Goal: Task Accomplishment & Management: Use online tool/utility

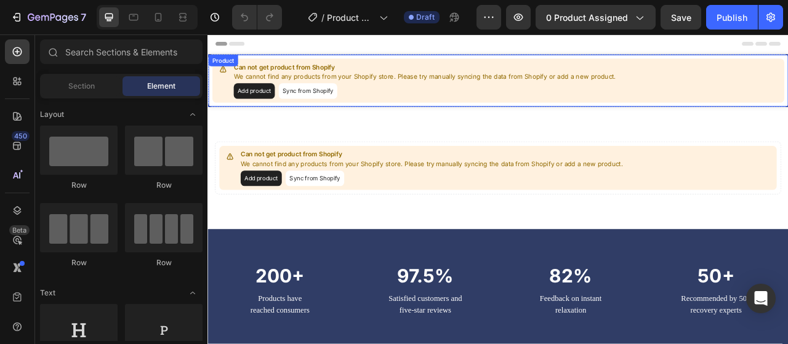
click at [318, 106] on button "Sync from Shopify" at bounding box center [334, 107] width 74 height 20
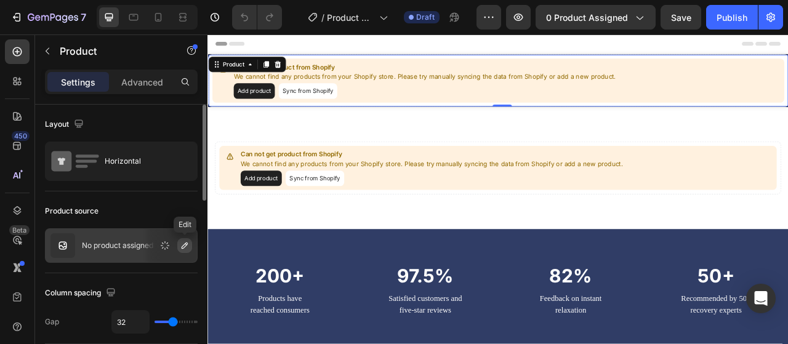
click at [186, 245] on icon "button" at bounding box center [185, 245] width 6 height 6
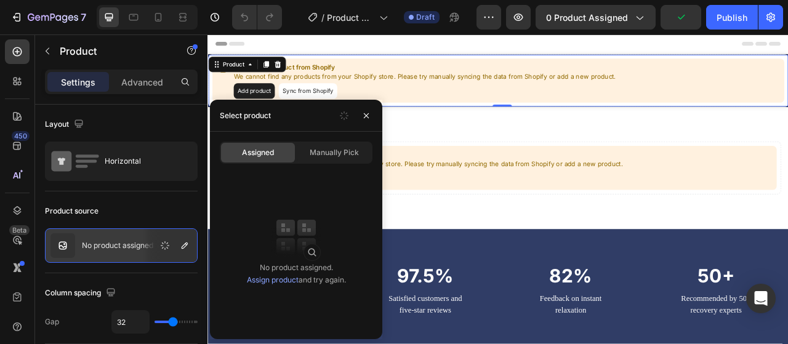
click at [263, 281] on link "Assign product" at bounding box center [273, 279] width 52 height 9
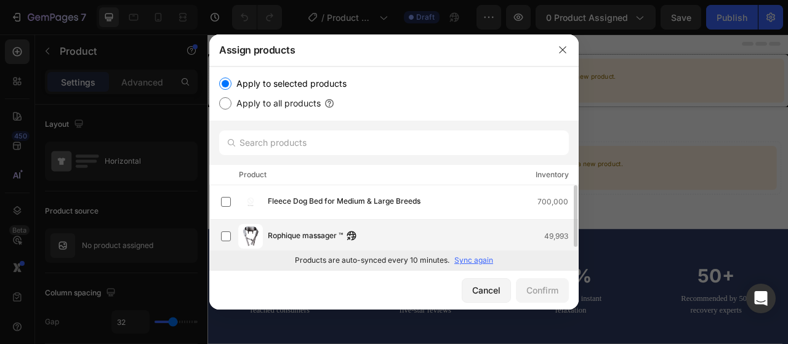
click at [251, 239] on img at bounding box center [250, 236] width 25 height 25
click at [533, 289] on div "Confirm" at bounding box center [542, 290] width 32 height 13
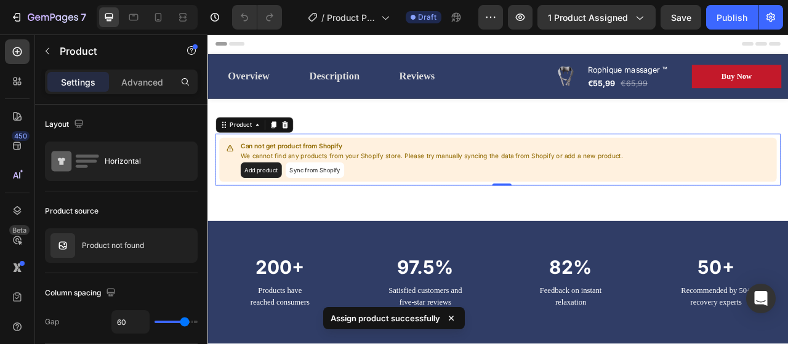
click at [346, 210] on button "Sync from Shopify" at bounding box center [343, 208] width 74 height 20
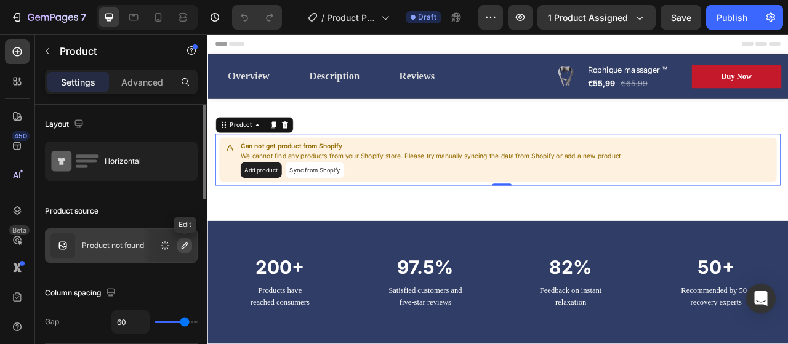
click at [185, 249] on icon "button" at bounding box center [185, 246] width 10 height 10
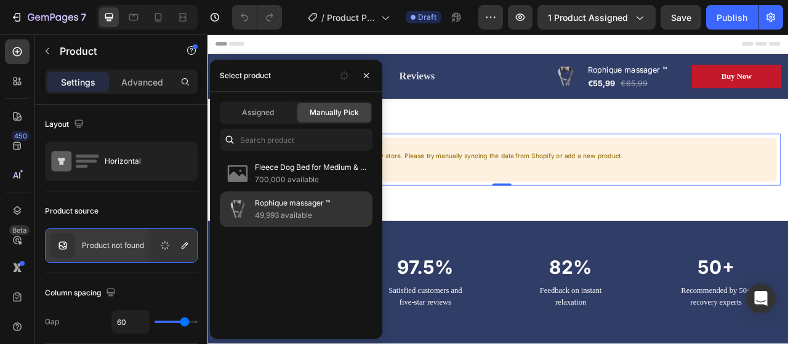
click at [270, 200] on p "Rophique massager ™" at bounding box center [311, 203] width 112 height 12
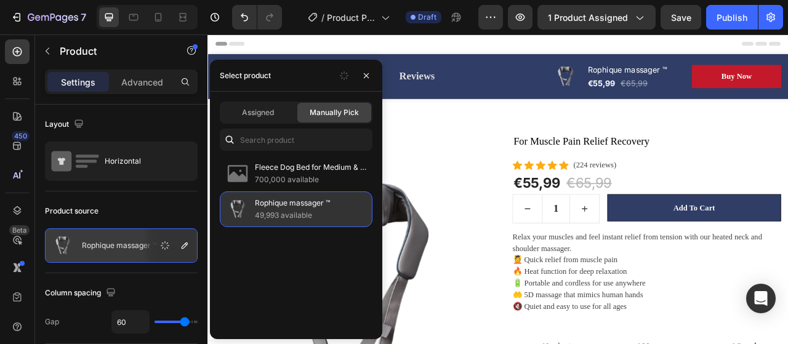
click at [277, 212] on p "49,993 available" at bounding box center [311, 215] width 112 height 12
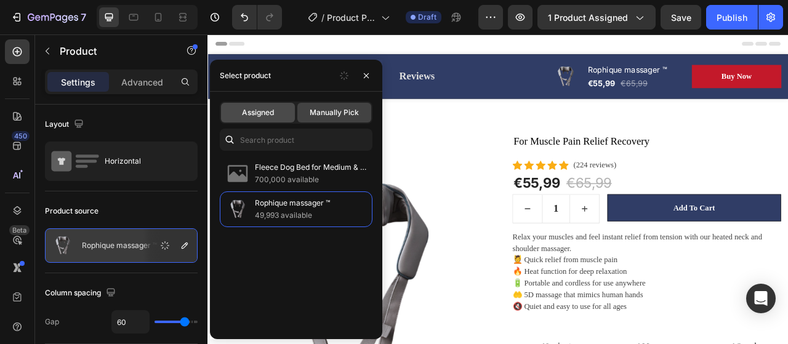
click at [260, 114] on span "Assigned" at bounding box center [258, 112] width 32 height 11
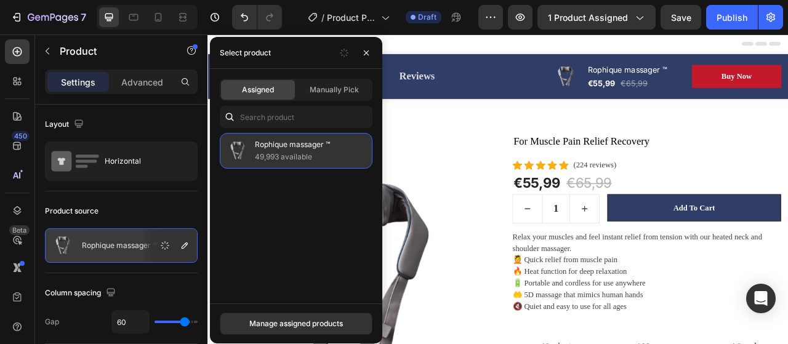
click at [268, 161] on p "49,993 available" at bounding box center [311, 157] width 112 height 12
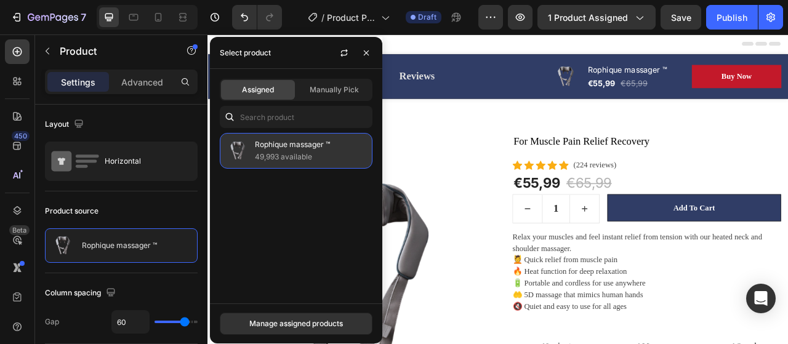
click at [284, 156] on p "49,993 available" at bounding box center [311, 157] width 112 height 12
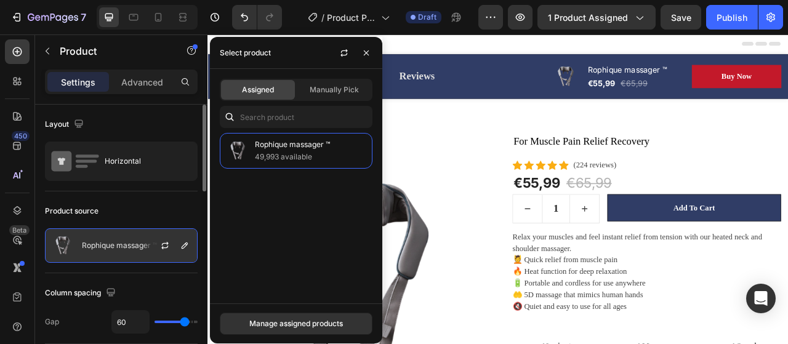
click at [129, 249] on p "Rophique massager ™" at bounding box center [119, 245] width 75 height 9
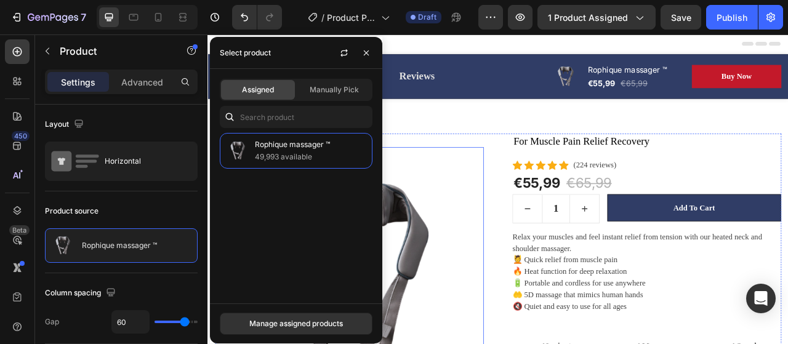
click at [455, 228] on img at bounding box center [388, 349] width 342 height 342
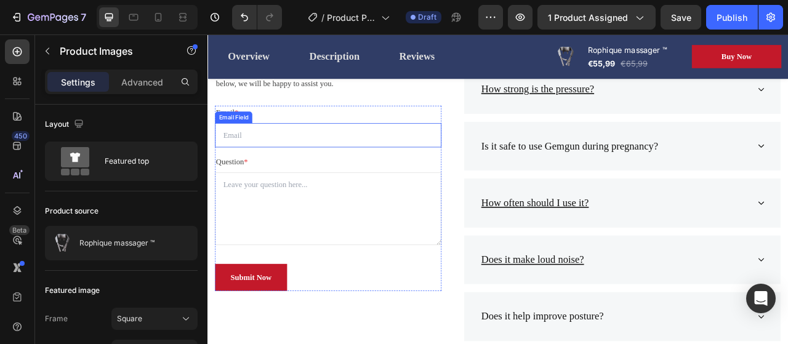
scroll to position [3235, 0]
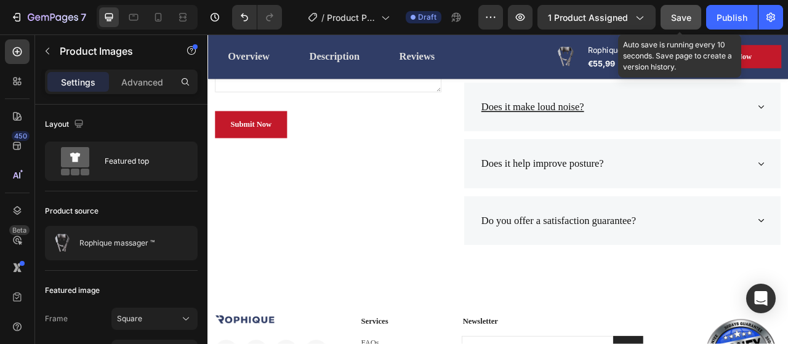
click at [680, 9] on button "Save" at bounding box center [680, 17] width 41 height 25
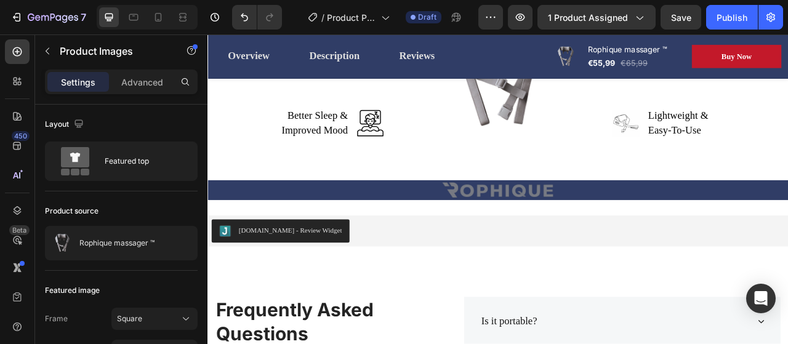
scroll to position [2676, 0]
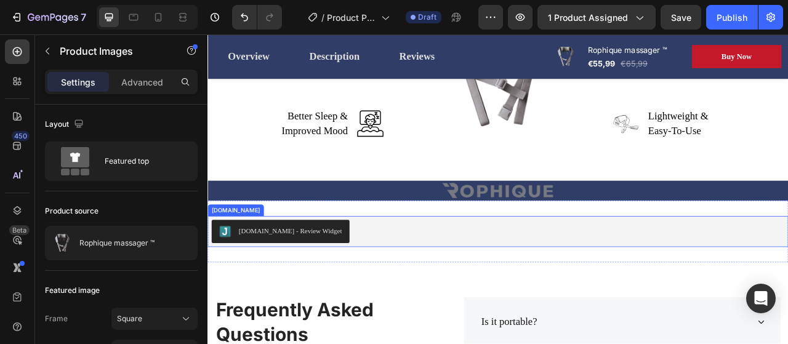
click at [295, 284] on div "[DOMAIN_NAME] - Review Widget" at bounding box center [312, 284] width 131 height 13
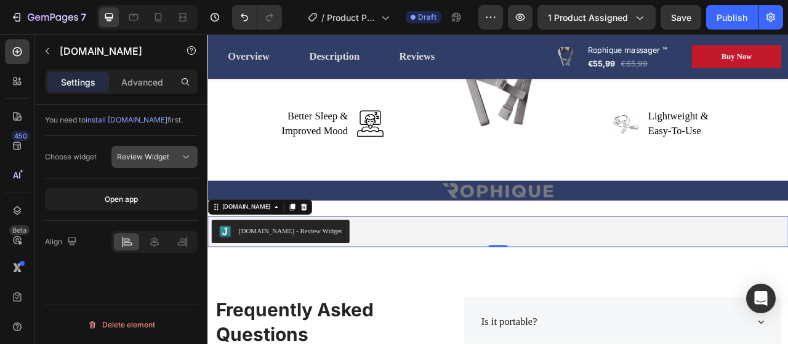
click at [159, 159] on span "Review Widget" at bounding box center [143, 156] width 52 height 9
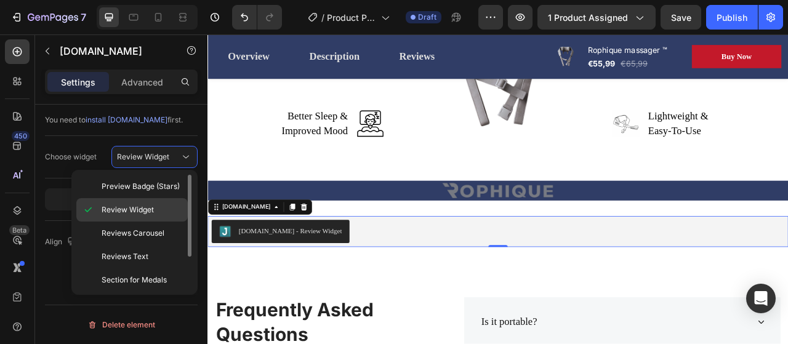
click at [146, 211] on span "Review Widget" at bounding box center [128, 209] width 52 height 11
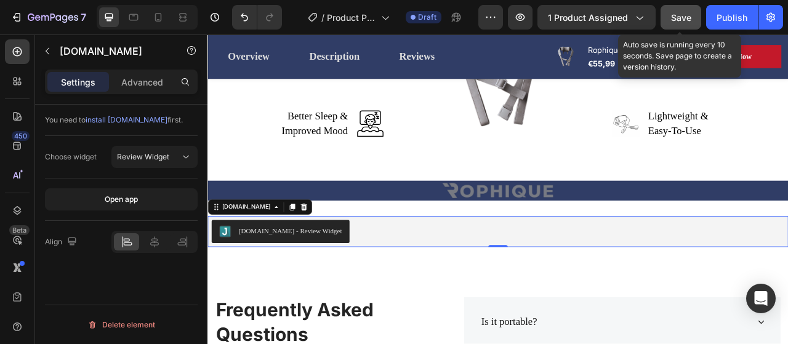
click at [676, 12] on span "Save" at bounding box center [681, 17] width 20 height 10
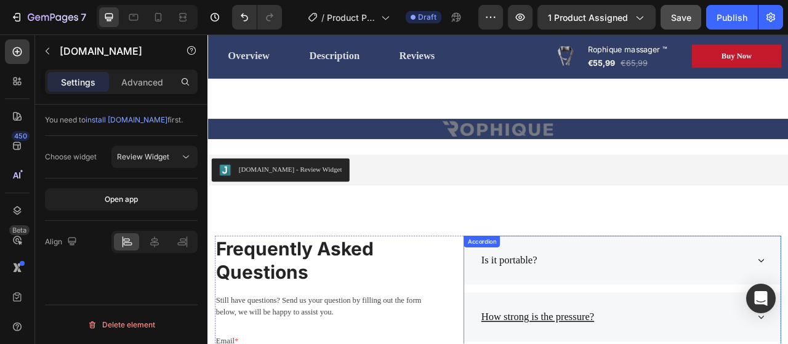
scroll to position [2033, 0]
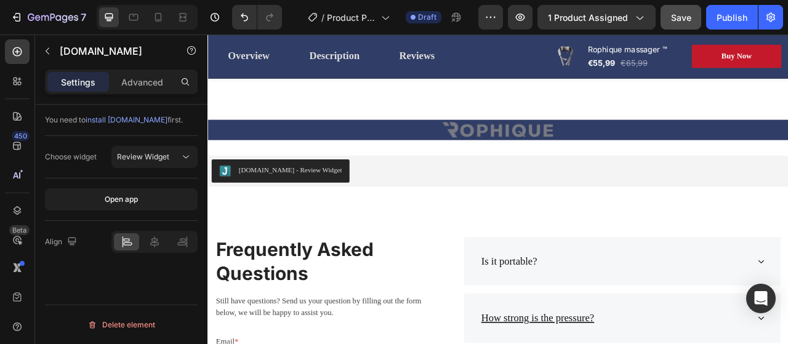
click at [412, 205] on div "[DOMAIN_NAME] - Review Widget" at bounding box center [576, 209] width 729 height 30
click at [377, 201] on div "[DOMAIN_NAME] - Review Widget" at bounding box center [576, 209] width 729 height 30
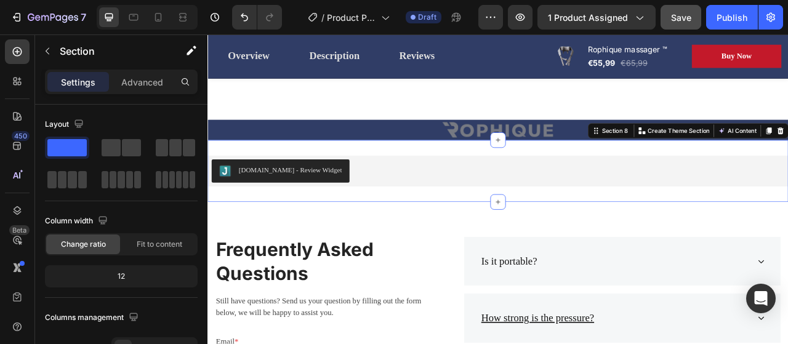
click at [519, 236] on div "Judge.me - Review Widget Judge.me Section 8 You can create reusable sections Cr…" at bounding box center [576, 208] width 738 height 79
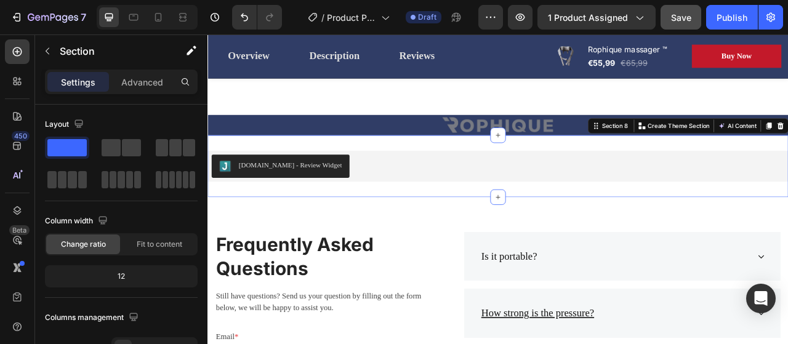
scroll to position [2038, 0]
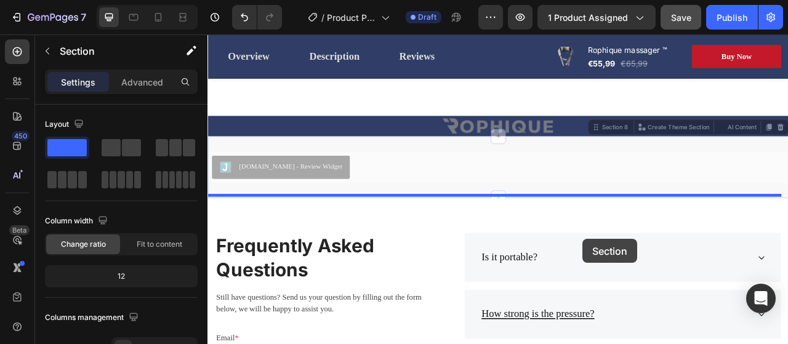
drag, startPoint x: 691, startPoint y: 151, endPoint x: 684, endPoint y: 295, distance: 144.2
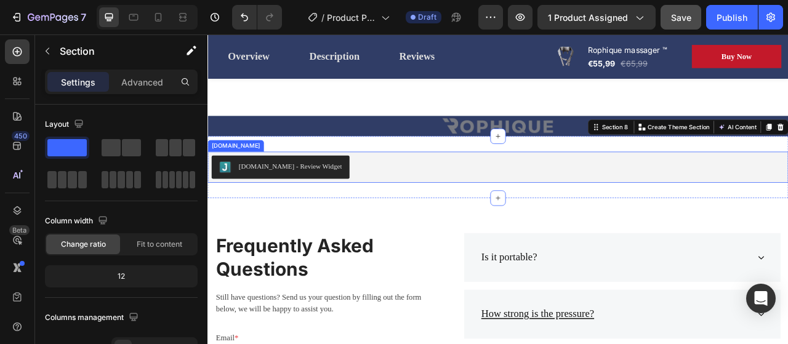
click at [657, 218] on div "[DOMAIN_NAME] - Review Widget" at bounding box center [576, 203] width 738 height 39
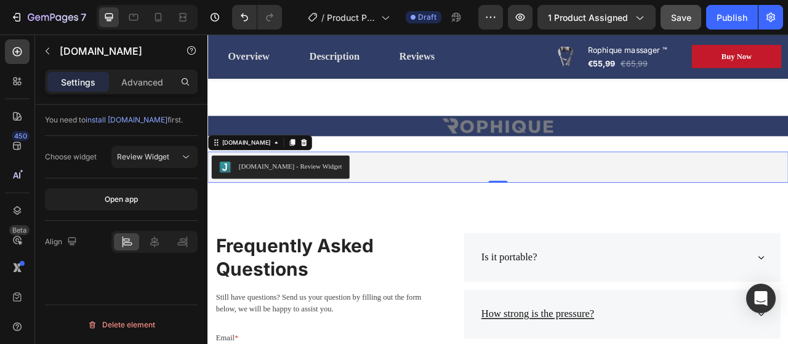
click at [669, 207] on div "[DOMAIN_NAME] - Review Widget" at bounding box center [576, 204] width 729 height 30
click at [666, 173] on div "Judge.me - Review Widget Judge.me 0 Section 8" at bounding box center [576, 203] width 738 height 79
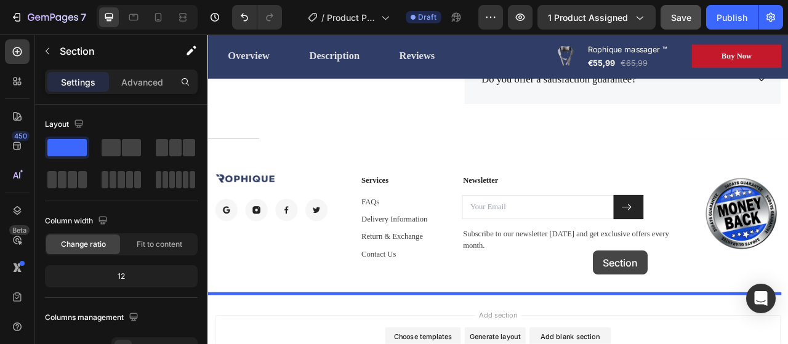
scroll to position [2736, 0]
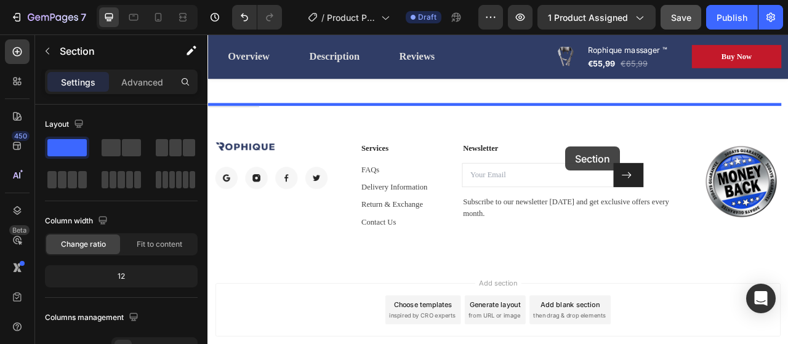
drag, startPoint x: 698, startPoint y: 150, endPoint x: 662, endPoint y: 177, distance: 45.2
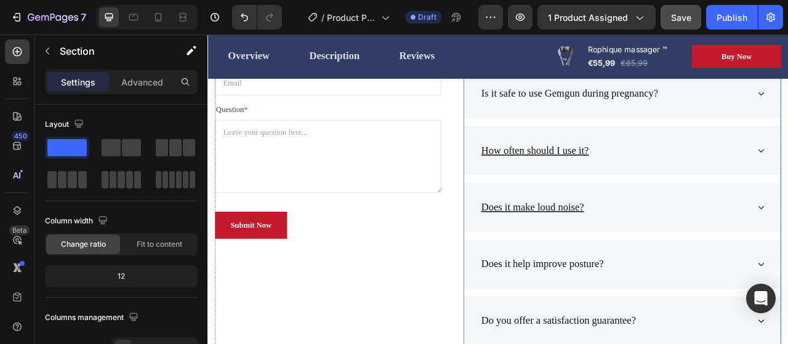
scroll to position [2308, 0]
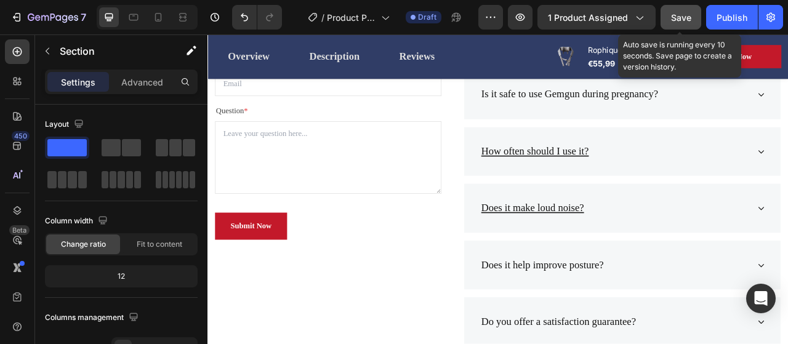
drag, startPoint x: 689, startPoint y: 12, endPoint x: 566, endPoint y: 10, distance: 123.7
click at [689, 12] on span "Save" at bounding box center [681, 17] width 20 height 10
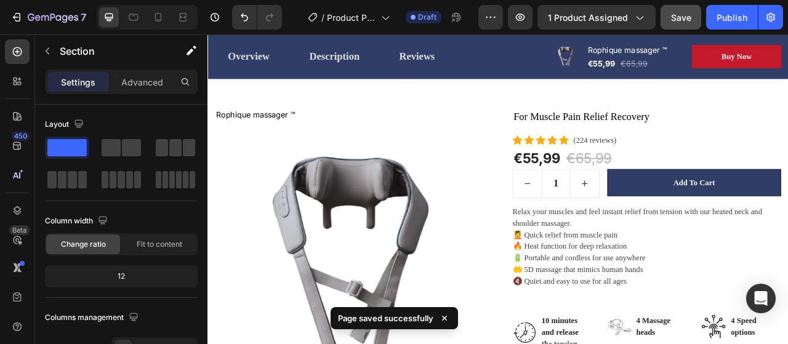
scroll to position [0, 0]
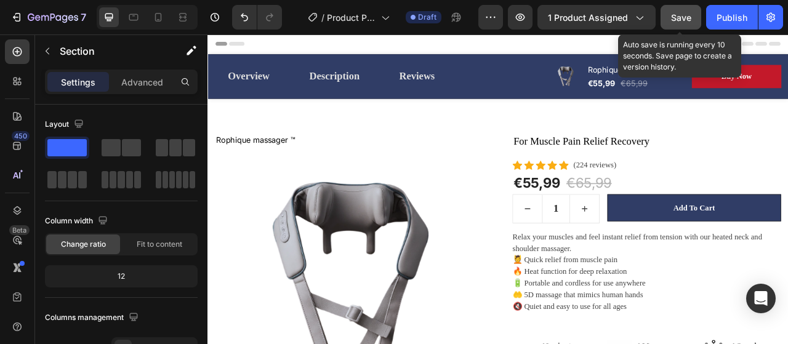
click at [686, 15] on span "Save" at bounding box center [681, 17] width 20 height 10
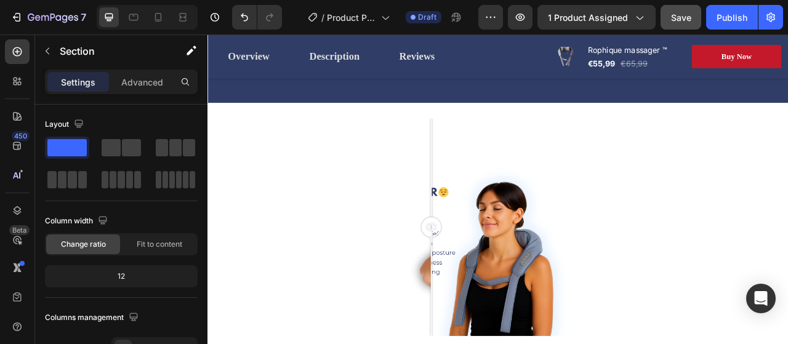
scroll to position [815, 0]
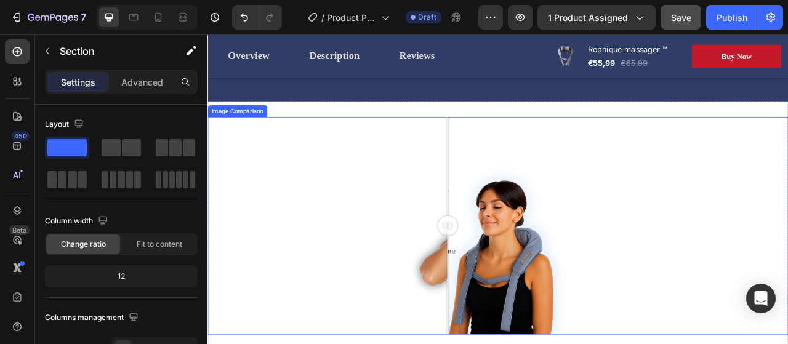
drag, startPoint x: 492, startPoint y: 281, endPoint x: 508, endPoint y: 289, distance: 17.9
click at [508, 289] on div at bounding box center [512, 278] width 25 height 25
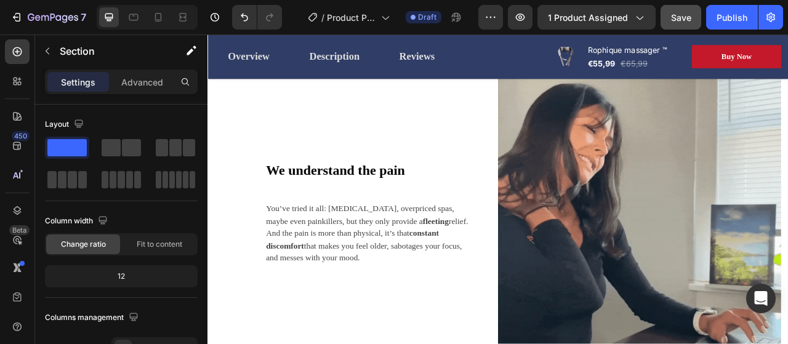
scroll to position [1326, 0]
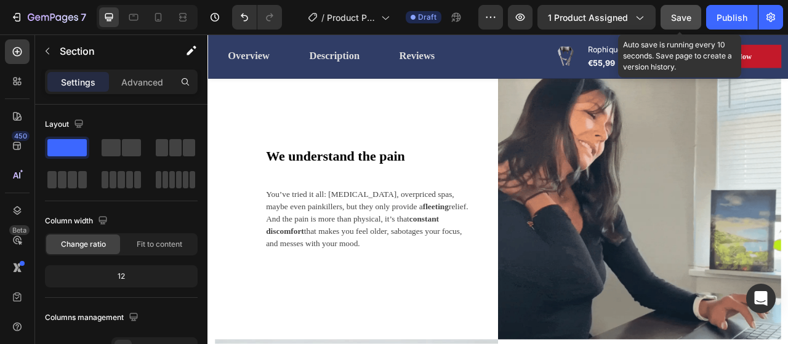
click at [675, 23] on div "Save" at bounding box center [681, 17] width 20 height 13
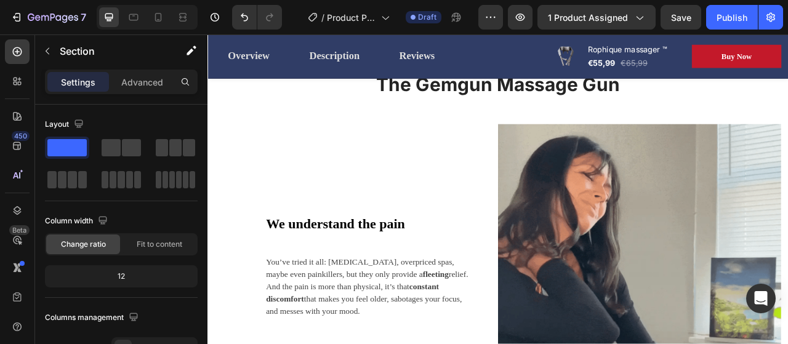
scroll to position [1229, 0]
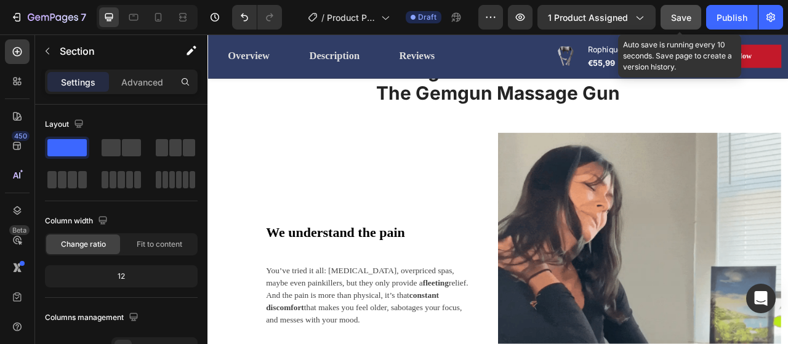
click at [687, 6] on button "Save" at bounding box center [680, 17] width 41 height 25
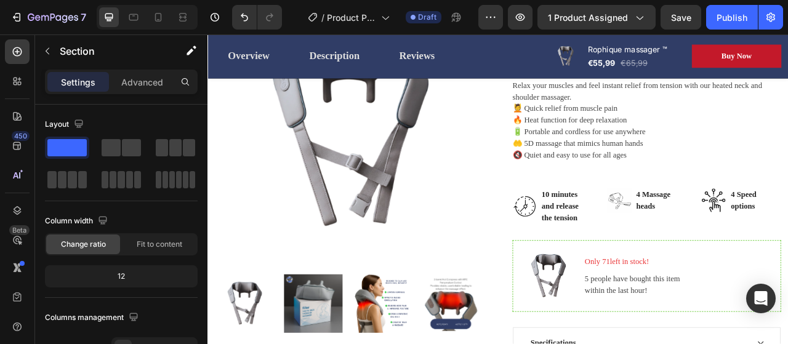
scroll to position [163, 0]
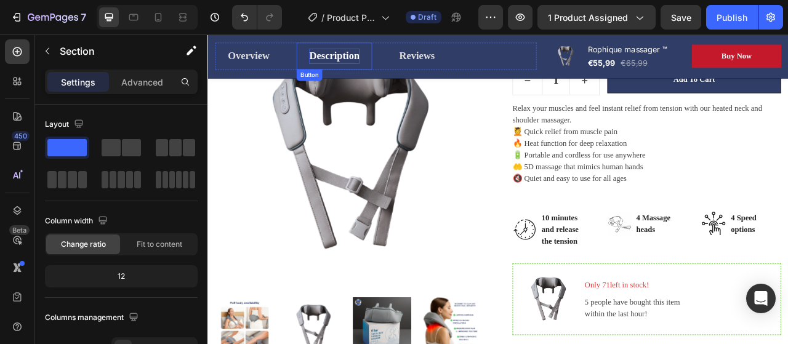
click at [367, 66] on div "Description" at bounding box center [368, 63] width 64 height 20
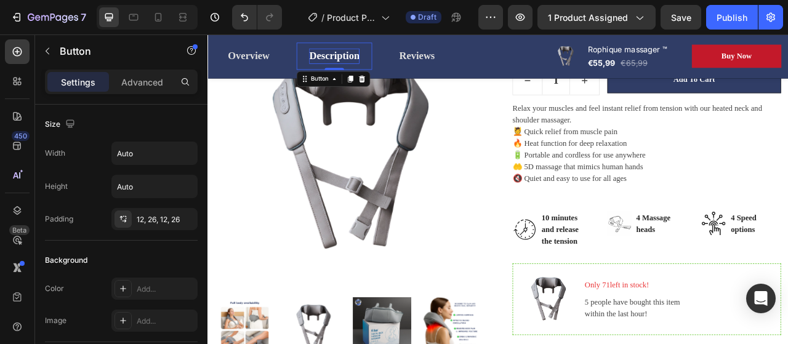
click at [351, 57] on div "Description" at bounding box center [368, 63] width 64 height 20
click at [374, 61] on p "Description" at bounding box center [368, 63] width 64 height 20
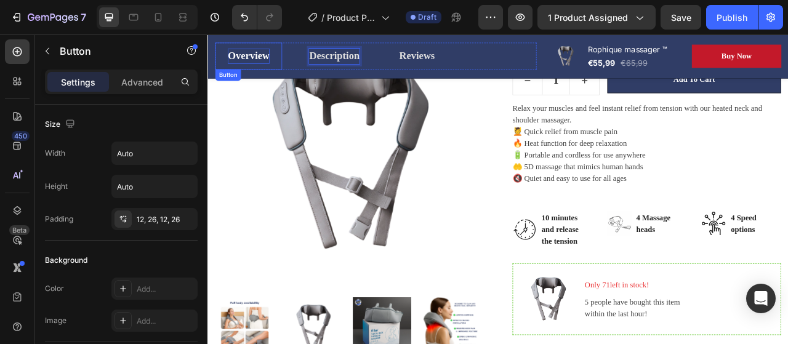
click at [262, 70] on div "Overview" at bounding box center [259, 63] width 53 height 20
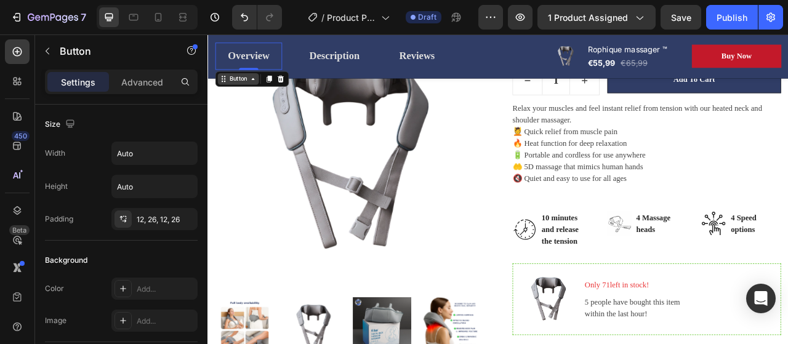
click at [253, 95] on div "Button" at bounding box center [246, 91] width 28 height 11
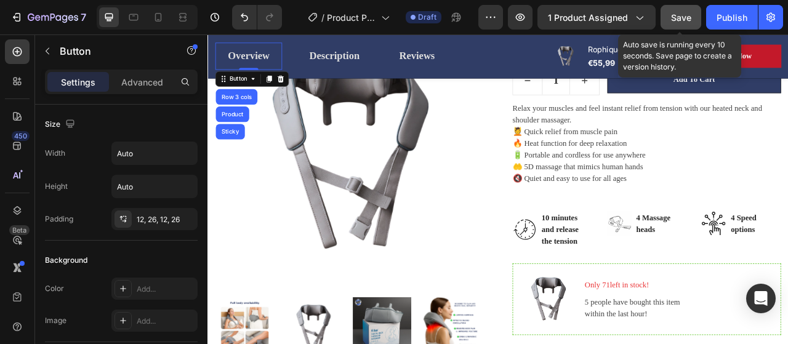
click at [685, 10] on button "Save" at bounding box center [680, 17] width 41 height 25
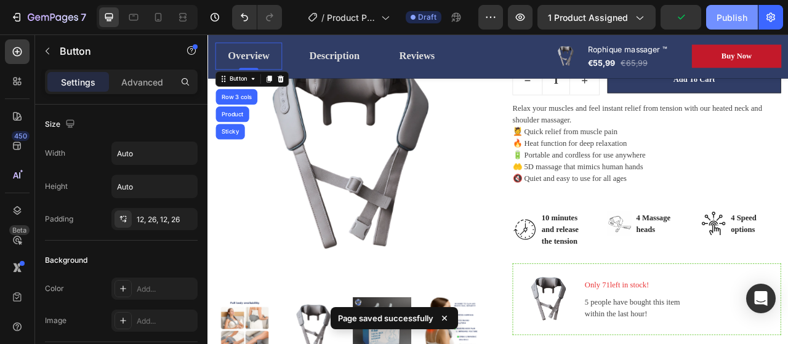
click at [726, 12] on div "Publish" at bounding box center [731, 17] width 31 height 13
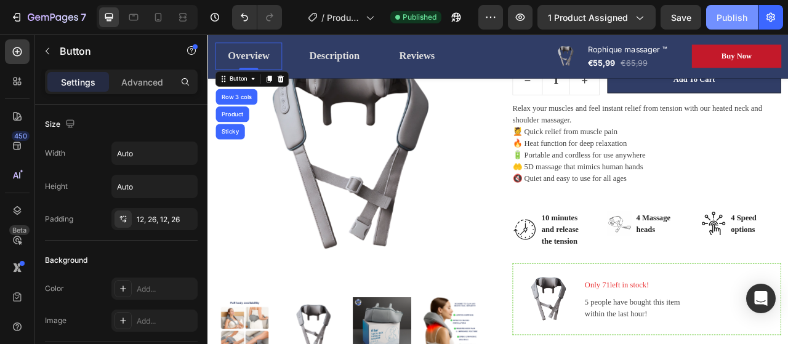
click at [725, 21] on div "Publish" at bounding box center [731, 17] width 31 height 13
click at [737, 25] on button "Publish" at bounding box center [732, 17] width 52 height 25
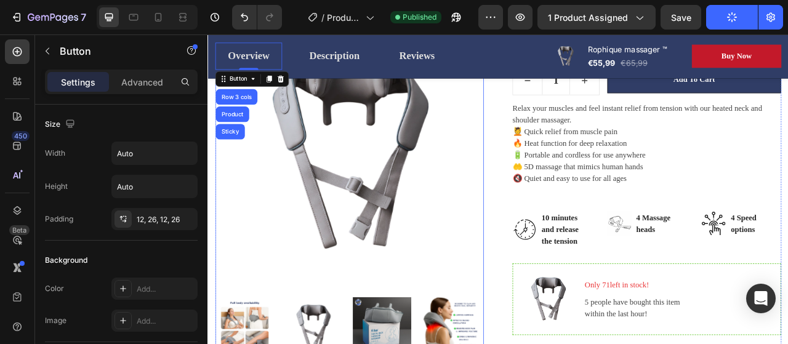
scroll to position [0, 0]
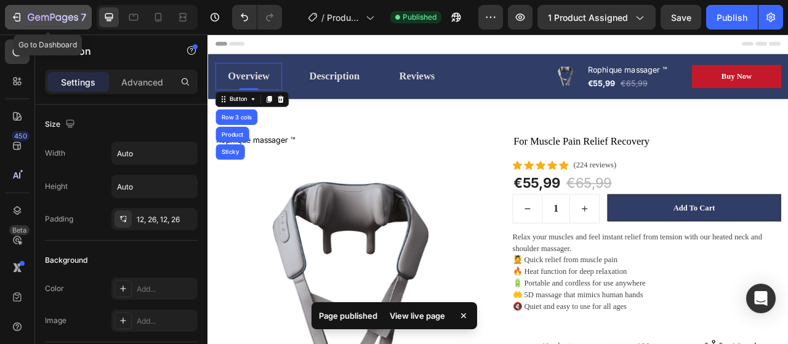
click at [13, 23] on div "7" at bounding box center [48, 17] width 76 height 15
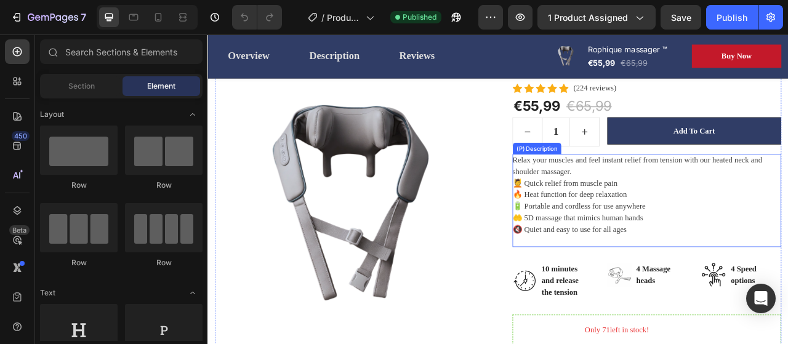
scroll to position [98, 0]
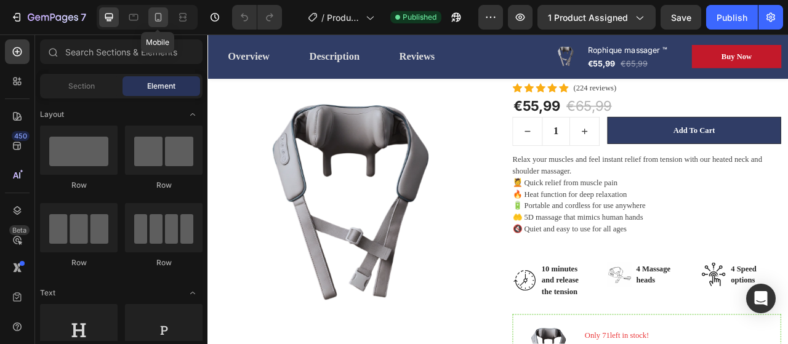
click at [156, 18] on icon at bounding box center [158, 17] width 12 height 12
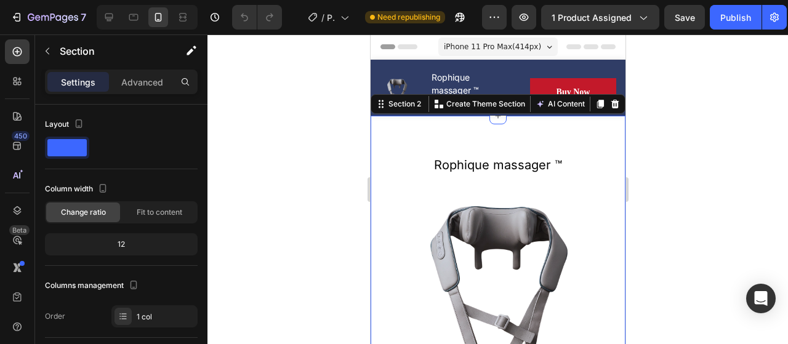
click at [130, 85] on p "Advanced" at bounding box center [142, 82] width 42 height 13
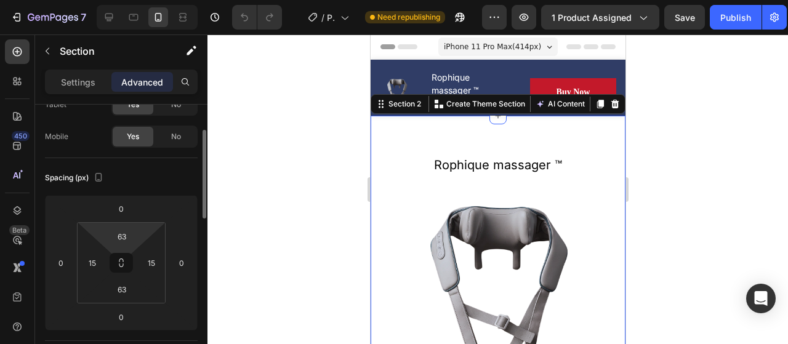
scroll to position [81, 0]
click at [126, 231] on input "63" at bounding box center [122, 235] width 25 height 18
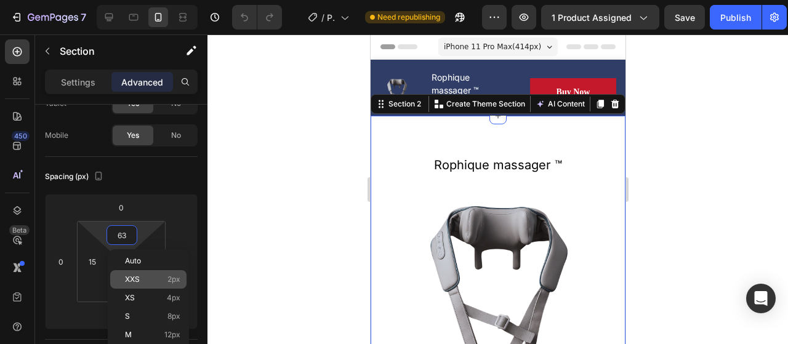
click at [163, 282] on p "XXS 2px" at bounding box center [152, 279] width 55 height 9
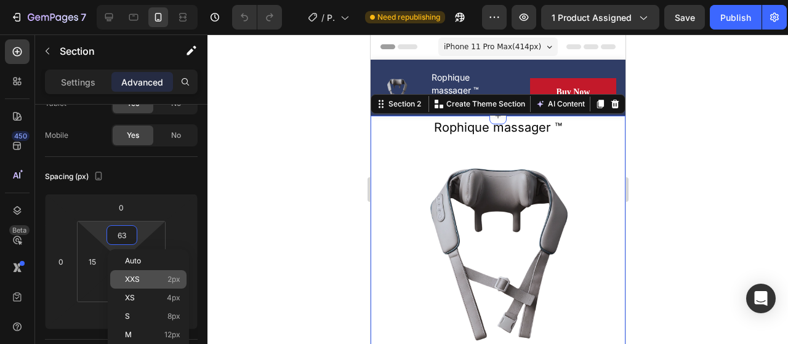
type input "2"
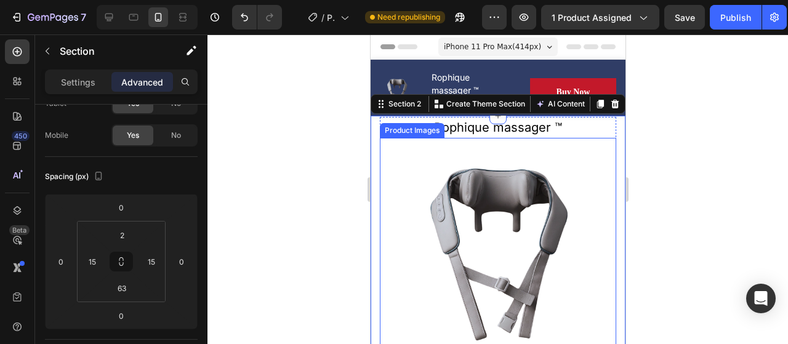
click at [276, 206] on div at bounding box center [497, 189] width 580 height 310
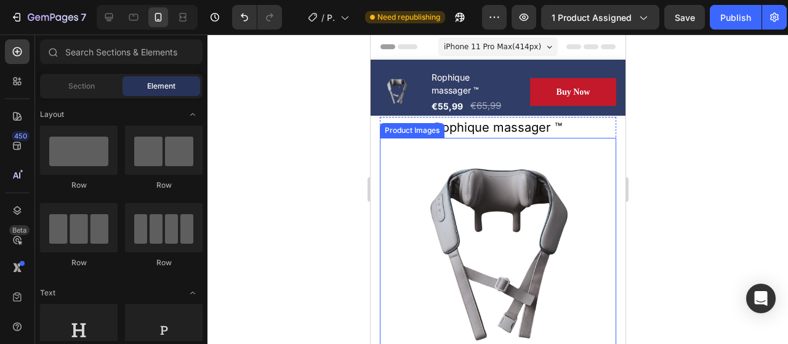
click at [276, 206] on div at bounding box center [497, 189] width 580 height 310
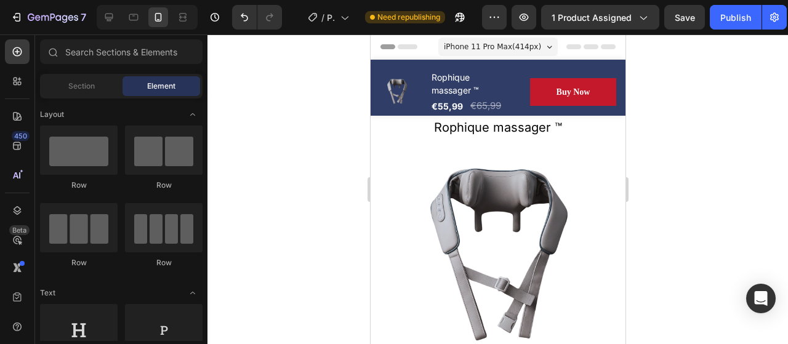
click at [729, 228] on div at bounding box center [497, 189] width 580 height 310
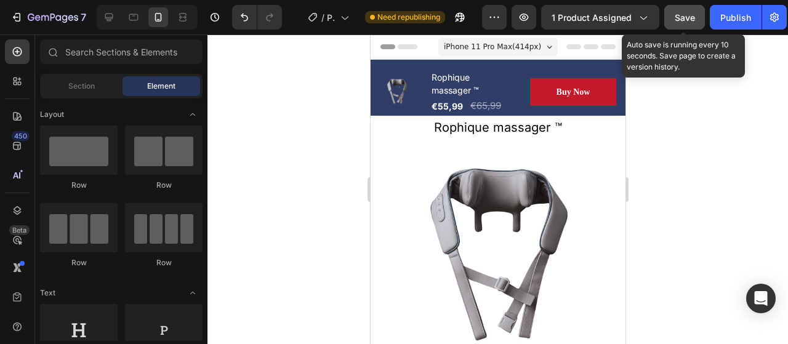
click at [674, 16] on span "Save" at bounding box center [684, 17] width 20 height 10
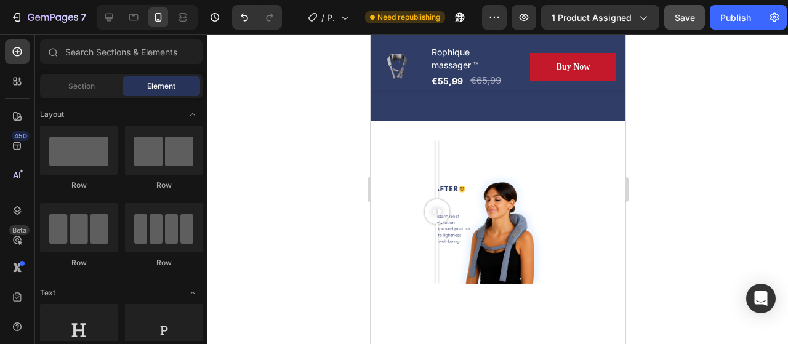
scroll to position [1328, 0]
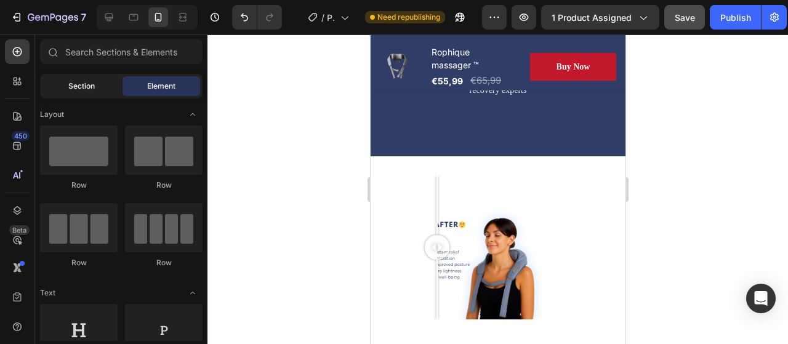
click at [88, 95] on div "Section" at bounding box center [81, 86] width 78 height 20
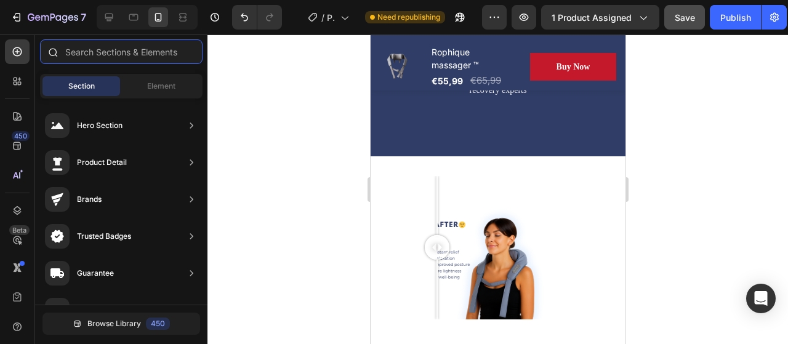
click at [102, 54] on input "text" at bounding box center [121, 51] width 162 height 25
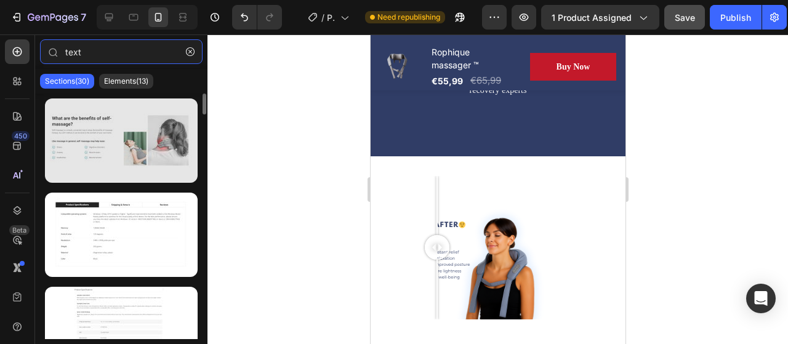
type input "text"
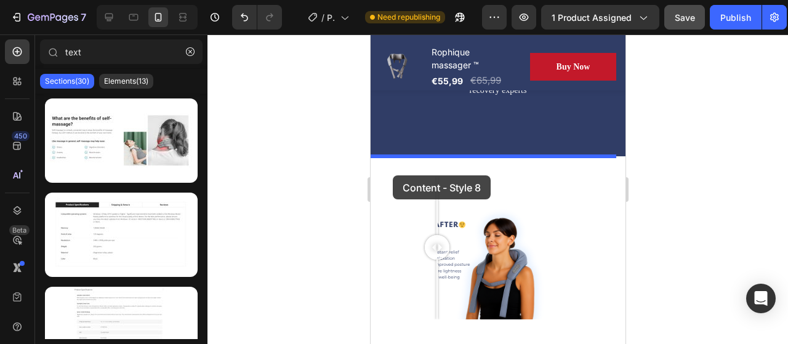
drag, startPoint x: 496, startPoint y: 176, endPoint x: 392, endPoint y: 175, distance: 104.0
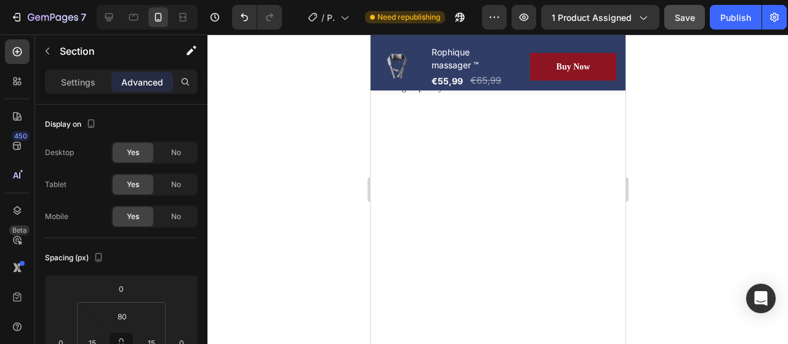
scroll to position [2481, 0]
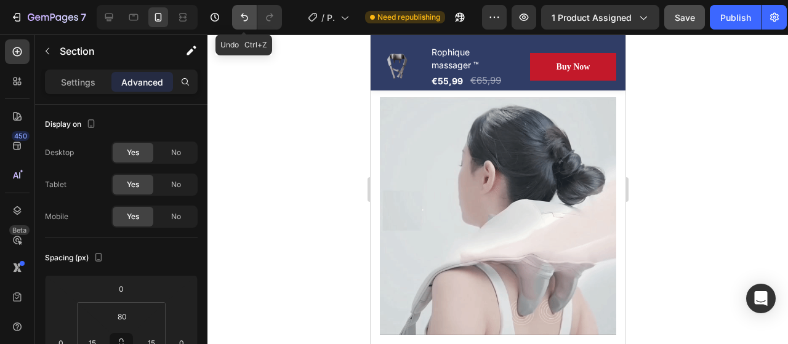
click at [249, 13] on icon "Undo/Redo" at bounding box center [244, 17] width 12 height 12
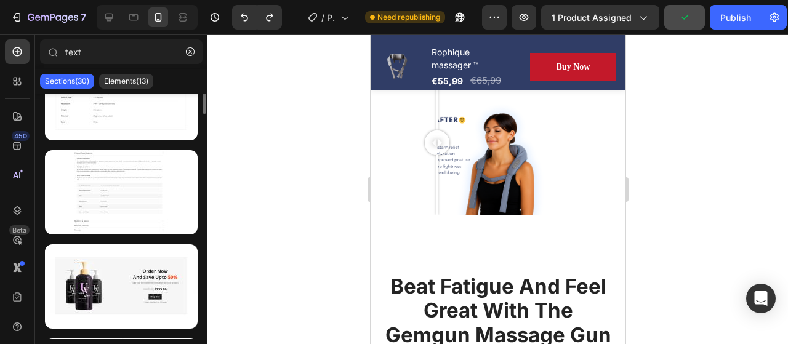
scroll to position [124, 0]
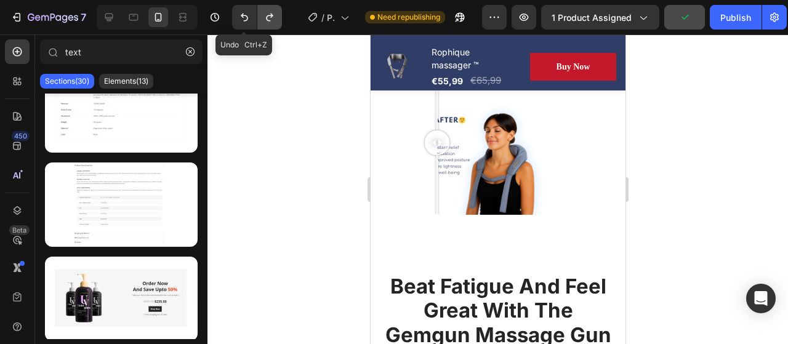
click at [266, 16] on icon "Undo/Redo" at bounding box center [269, 17] width 12 height 12
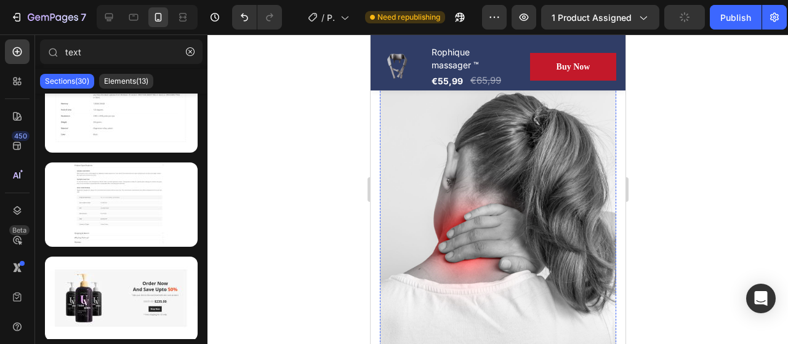
scroll to position [1746, 0]
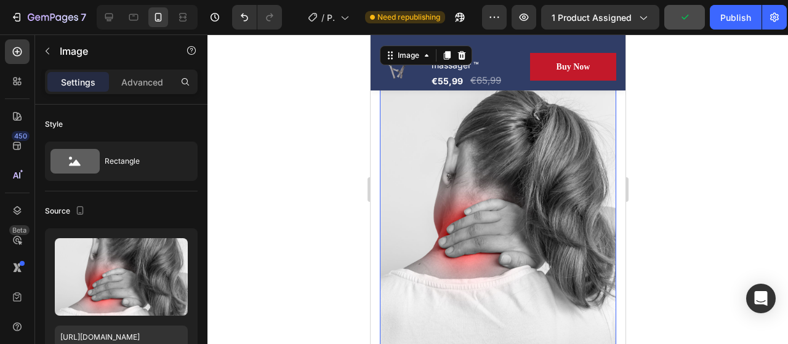
click at [466, 239] on img at bounding box center [497, 214] width 236 height 295
click at [460, 60] on icon at bounding box center [461, 55] width 8 height 9
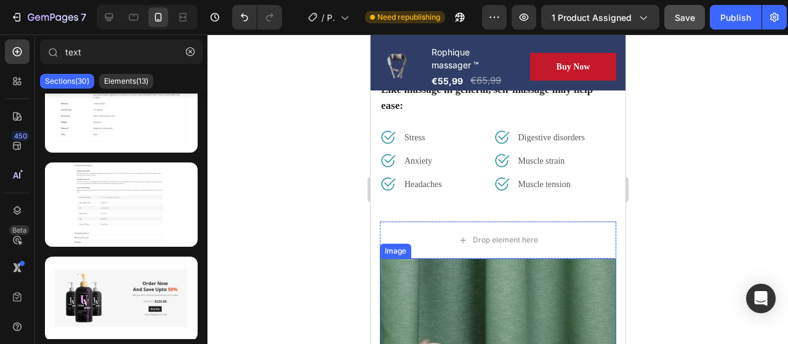
scroll to position [1584, 0]
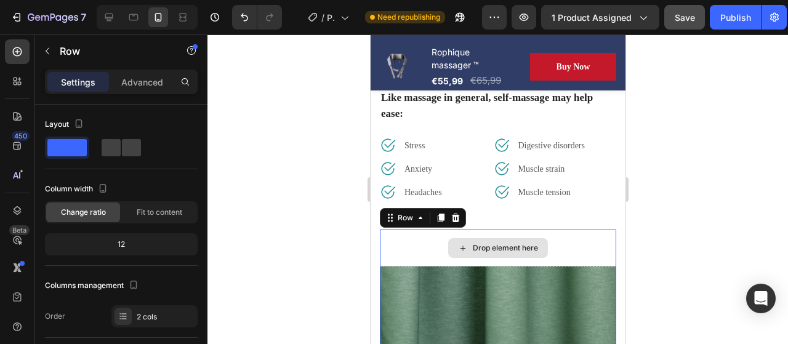
click at [559, 266] on div "Drop element here" at bounding box center [497, 248] width 236 height 37
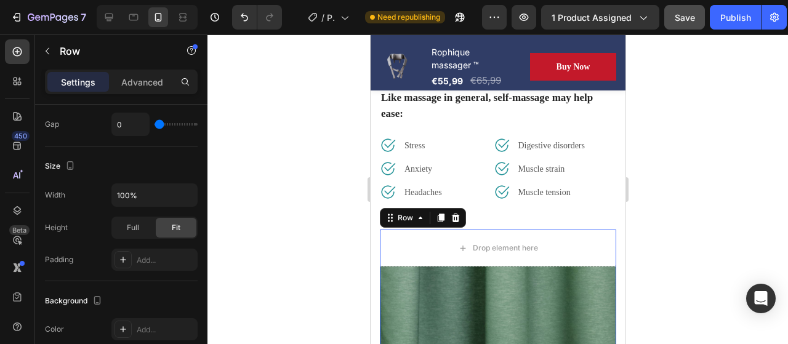
scroll to position [513, 0]
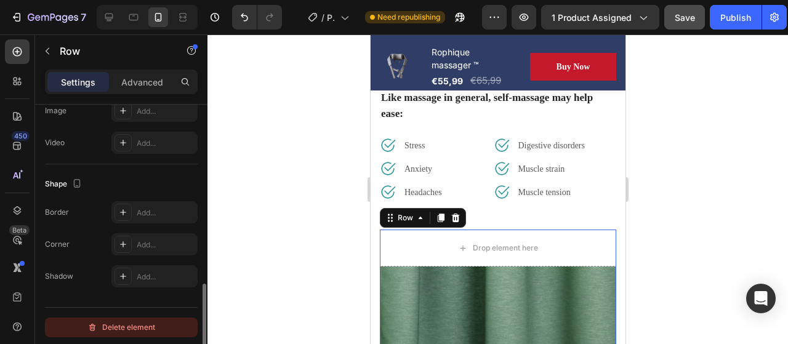
click at [122, 320] on div "Delete element" at bounding box center [121, 327] width 68 height 15
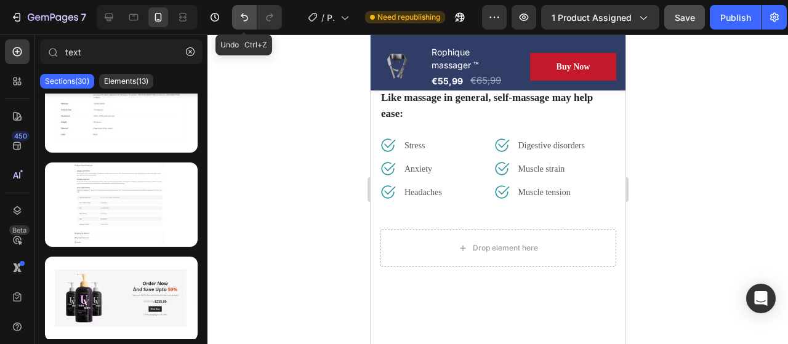
click at [244, 15] on icon "Undo/Redo" at bounding box center [244, 18] width 7 height 8
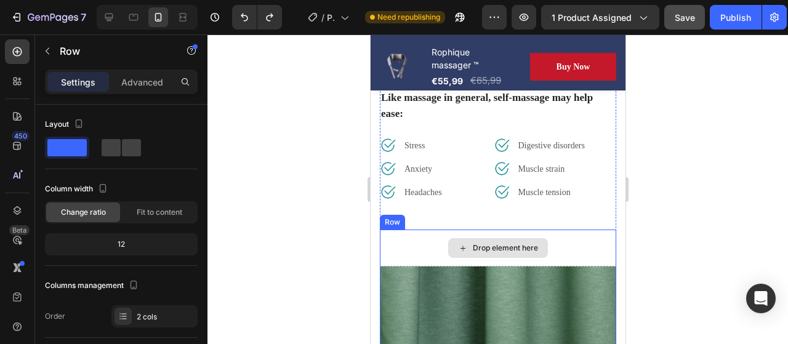
click at [403, 266] on div "Drop element here" at bounding box center [497, 248] width 236 height 37
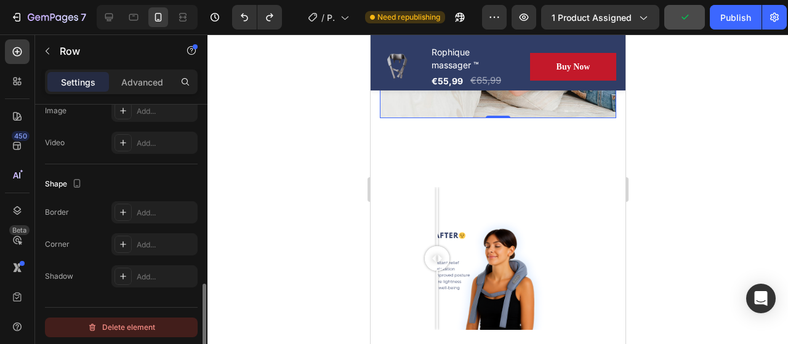
click at [134, 321] on div "Delete element" at bounding box center [121, 327] width 68 height 15
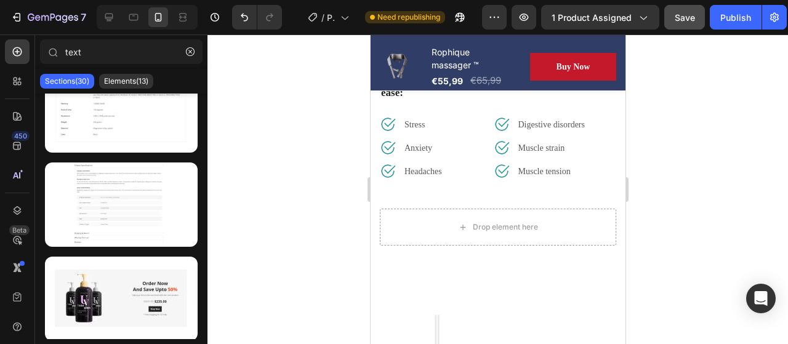
scroll to position [1591, 0]
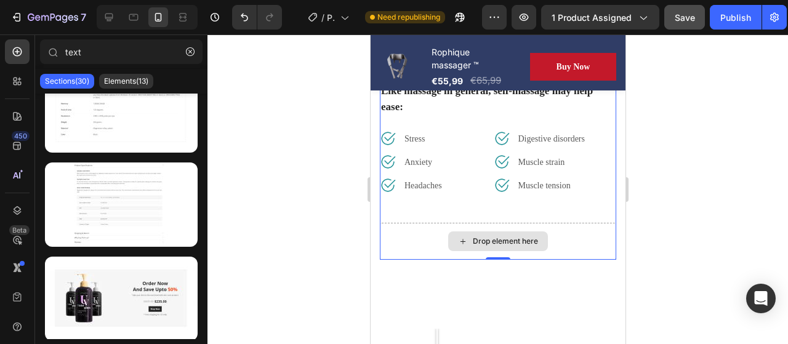
click at [407, 260] on div "Drop element here" at bounding box center [497, 241] width 236 height 37
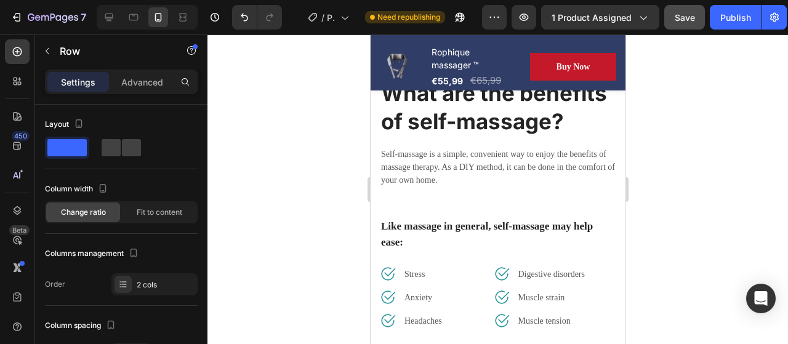
scroll to position [1457, 0]
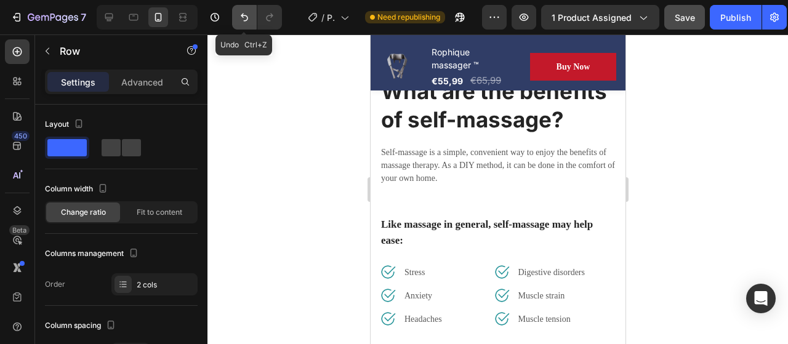
click at [244, 14] on icon "Undo/Redo" at bounding box center [244, 17] width 12 height 12
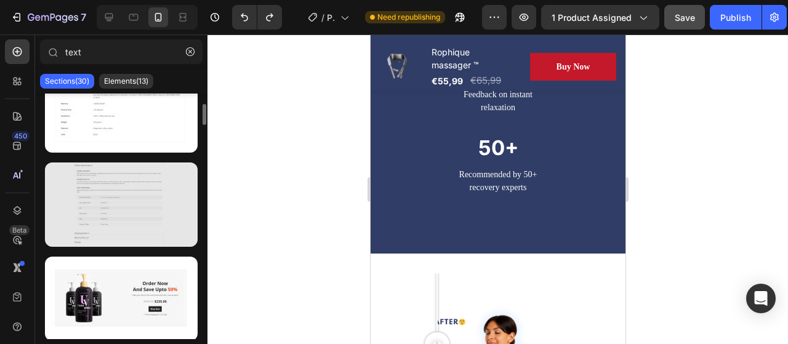
scroll to position [0, 0]
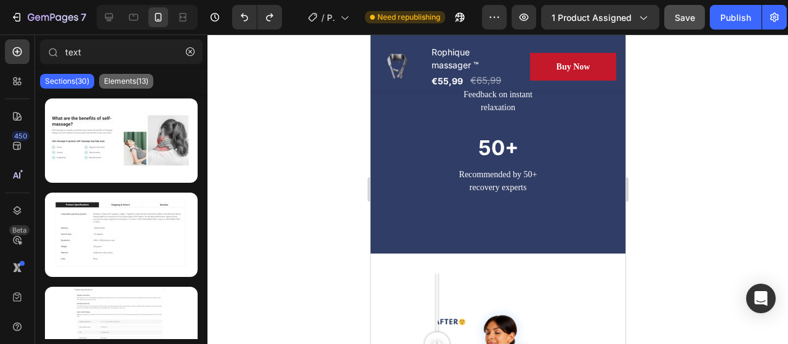
click at [135, 79] on p "Elements(13)" at bounding box center [126, 81] width 44 height 10
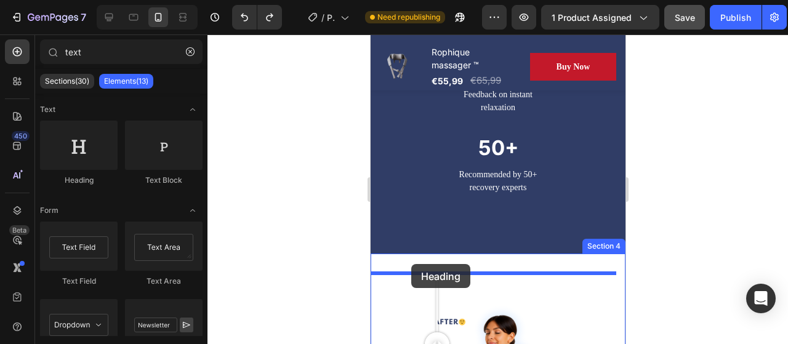
drag, startPoint x: 454, startPoint y: 188, endPoint x: 410, endPoint y: 264, distance: 87.6
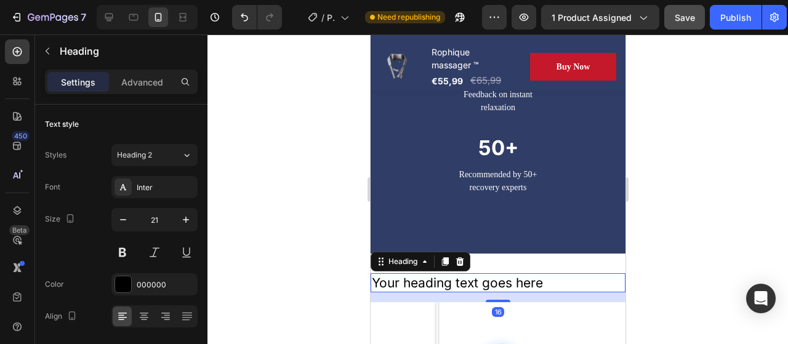
click at [405, 276] on h2 "Your heading text goes here" at bounding box center [497, 282] width 255 height 19
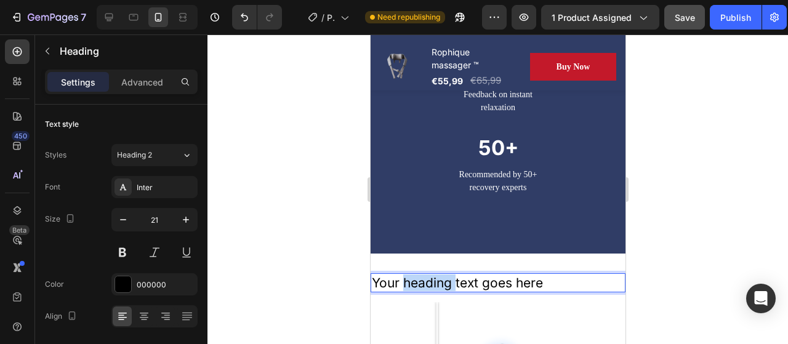
click at [405, 276] on p "Your heading text goes here" at bounding box center [497, 282] width 252 height 17
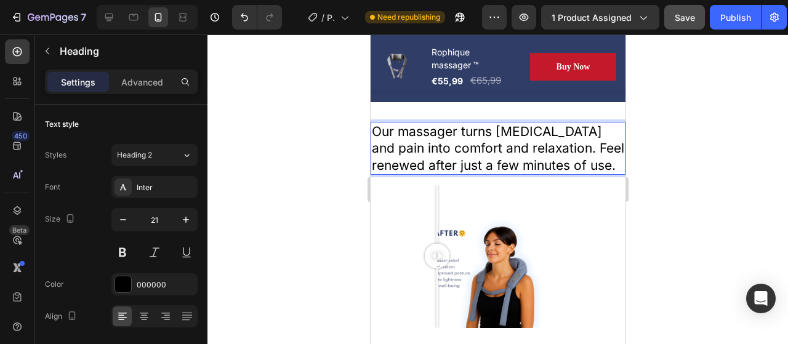
scroll to position [1380, 0]
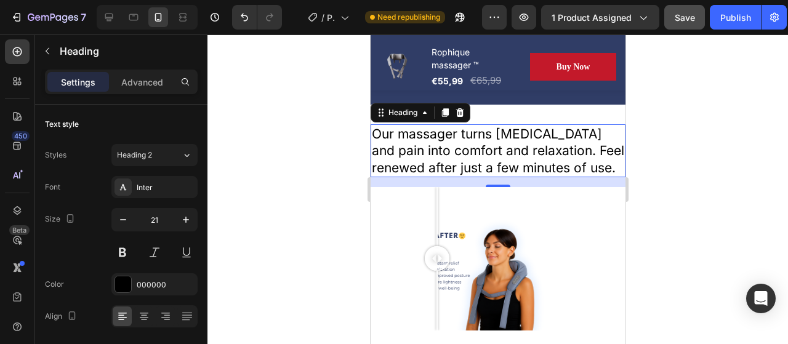
click at [312, 190] on div at bounding box center [497, 189] width 580 height 310
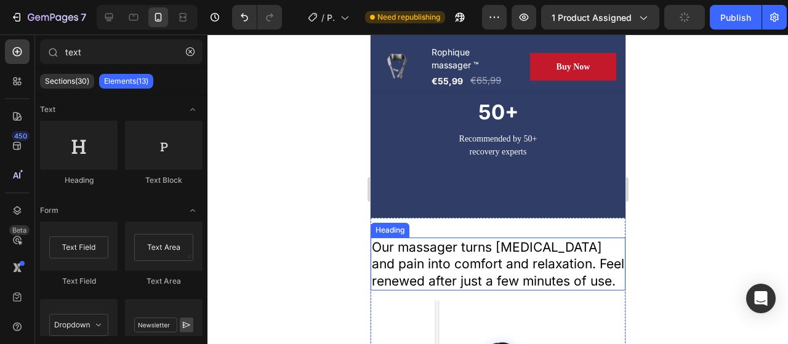
scroll to position [1269, 0]
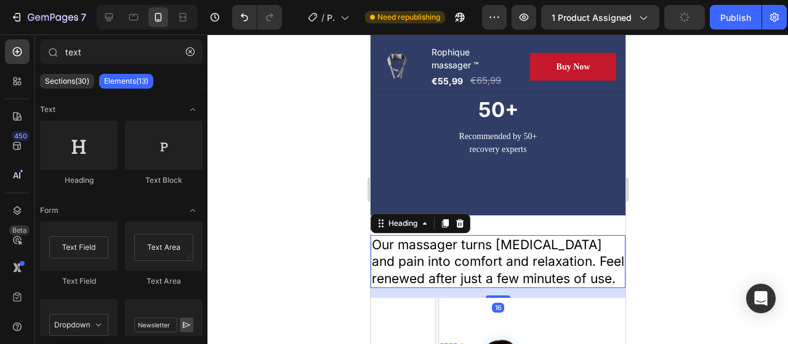
click at [469, 263] on p "Our massager turns [MEDICAL_DATA] and pain into comfort and relaxation. Feel re…" at bounding box center [497, 261] width 252 height 50
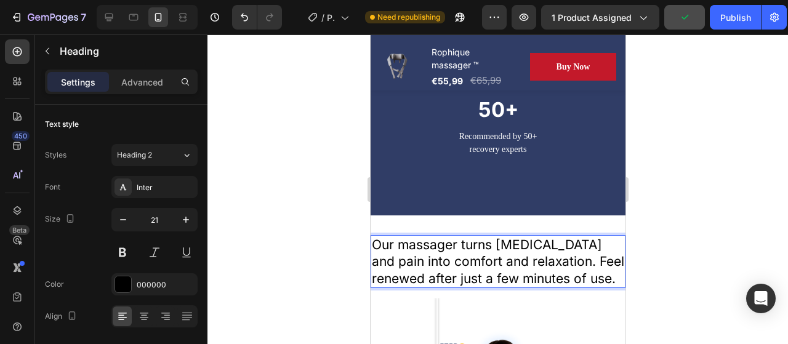
click at [404, 287] on p "Our massager turns [MEDICAL_DATA] and pain into comfort and relaxation. Feel re…" at bounding box center [497, 261] width 252 height 50
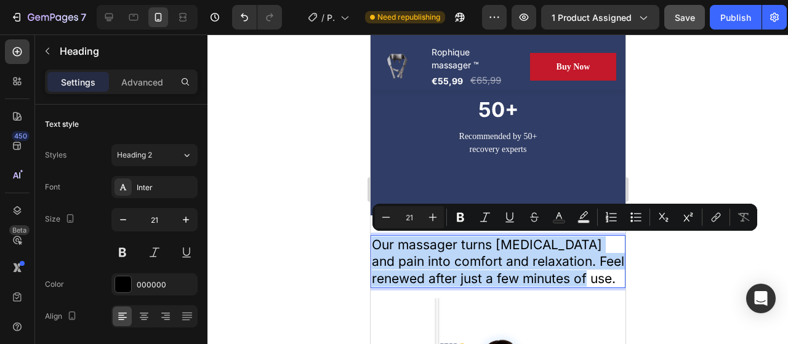
drag, startPoint x: 405, startPoint y: 294, endPoint x: 669, endPoint y: 246, distance: 268.3
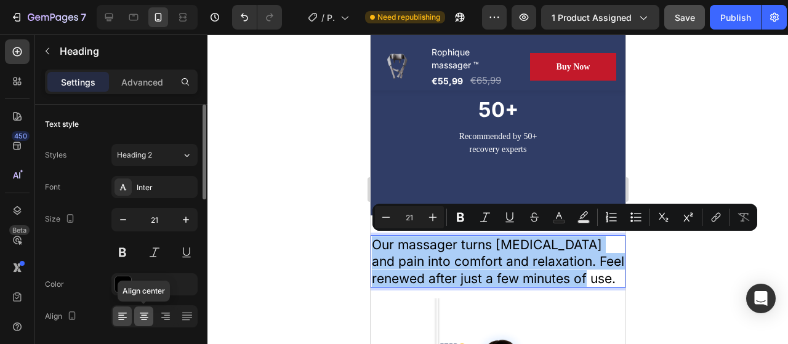
click at [140, 313] on icon at bounding box center [144, 316] width 12 height 12
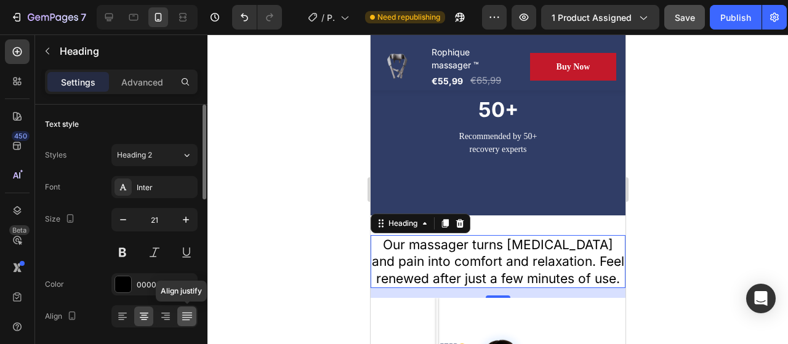
click at [183, 314] on icon at bounding box center [187, 314] width 10 height 1
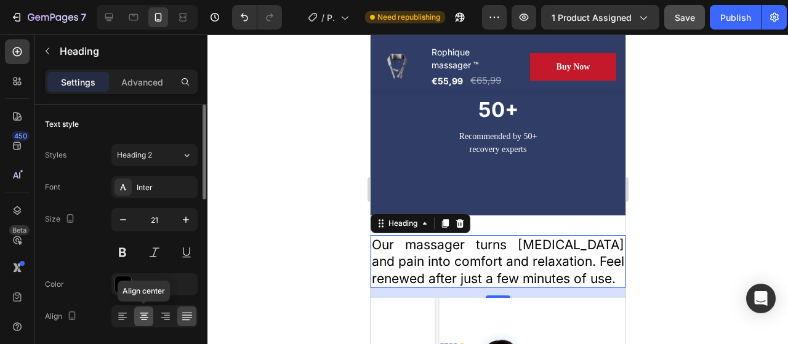
click at [144, 316] on icon at bounding box center [144, 316] width 12 height 12
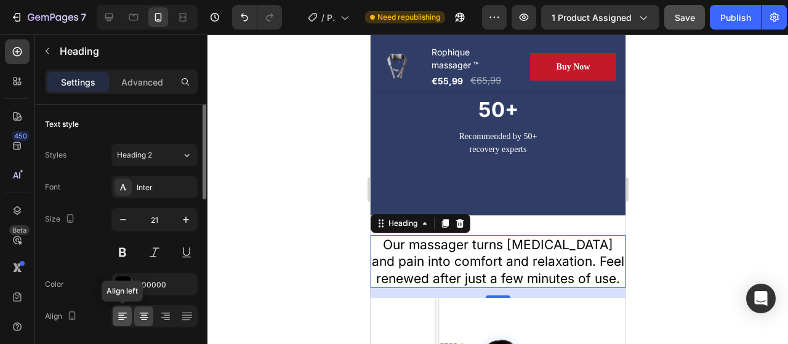
click at [124, 315] on icon at bounding box center [122, 316] width 12 height 12
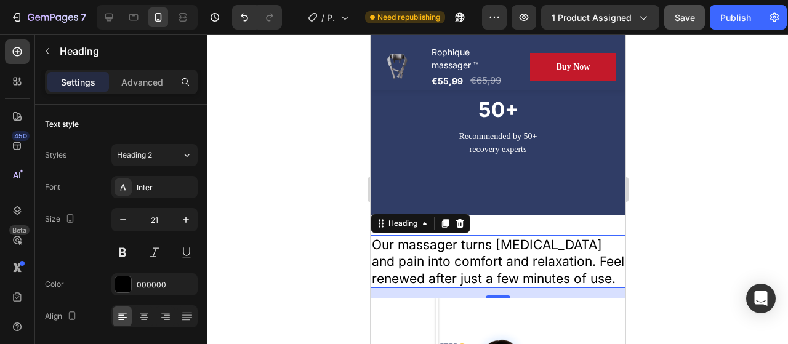
click at [400, 287] on p "Our massager turns [MEDICAL_DATA] and pain into comfort and relaxation. Feel re…" at bounding box center [497, 261] width 252 height 50
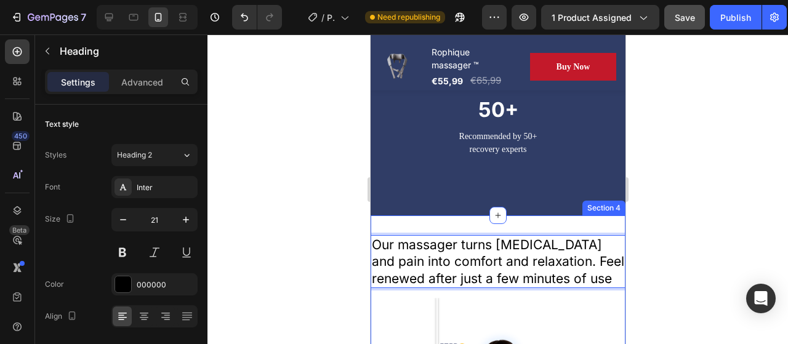
click at [284, 226] on div at bounding box center [497, 189] width 580 height 310
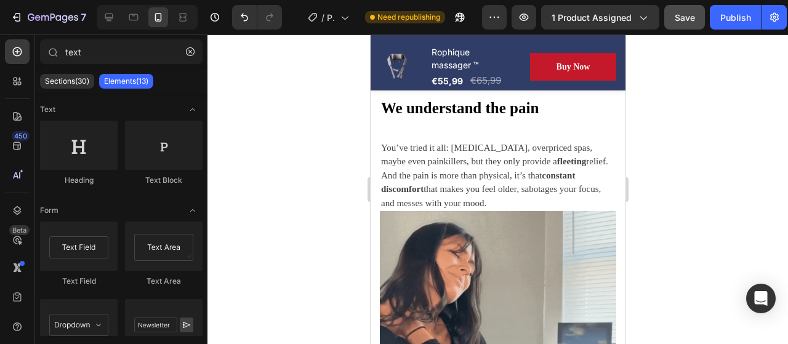
scroll to position [1771, 0]
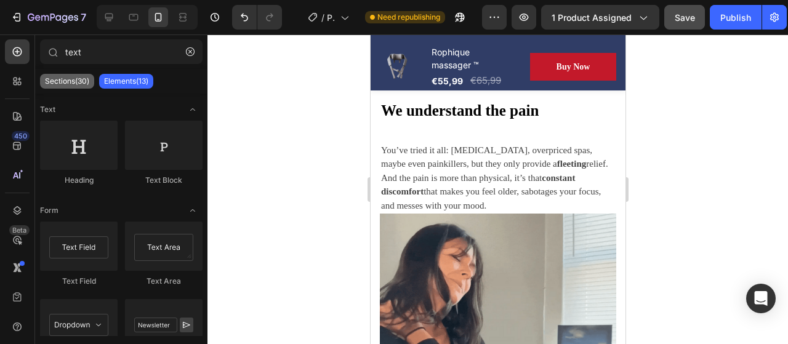
click at [60, 79] on p "Sections(30)" at bounding box center [67, 81] width 44 height 10
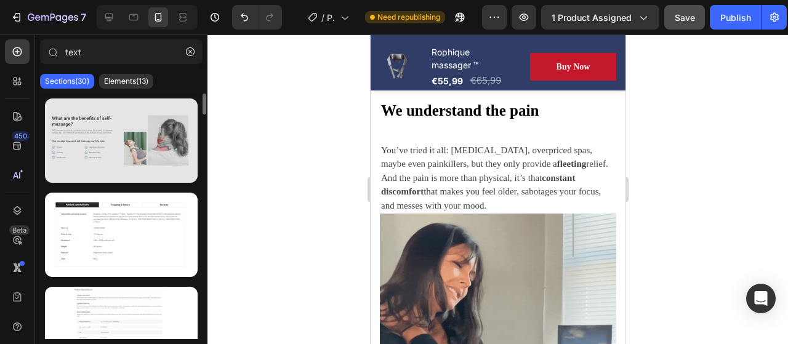
click at [108, 146] on div at bounding box center [121, 140] width 153 height 84
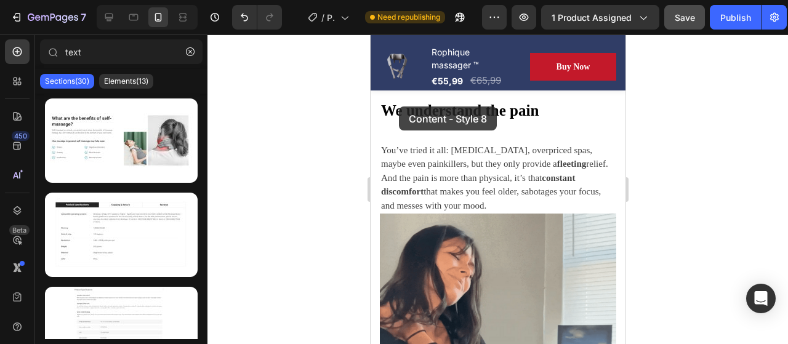
drag, startPoint x: 457, startPoint y: 178, endPoint x: 737, endPoint y: 204, distance: 280.6
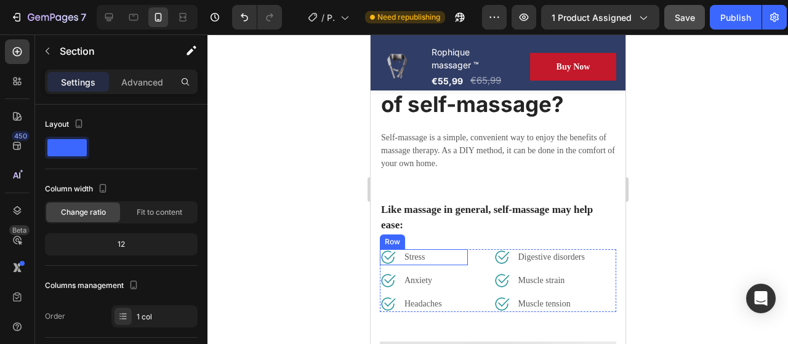
scroll to position [1573, 0]
click at [154, 11] on icon at bounding box center [158, 17] width 12 height 12
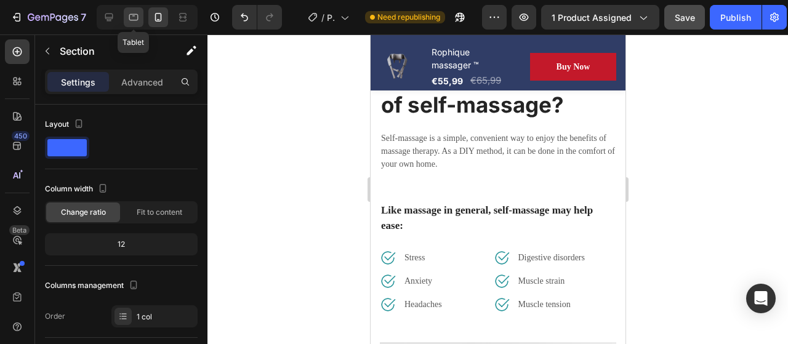
click at [128, 20] on icon at bounding box center [133, 17] width 12 height 12
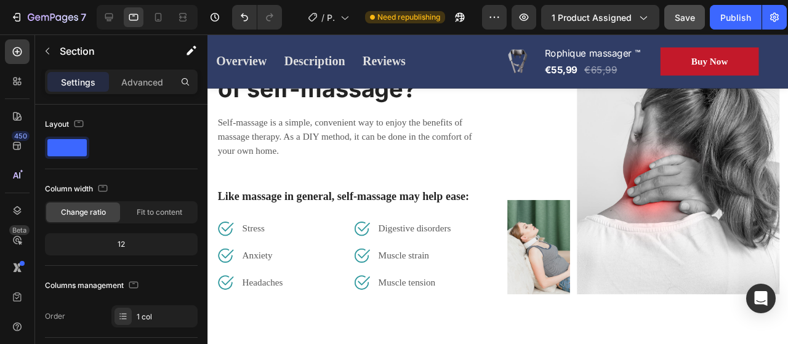
scroll to position [1729, 0]
click at [242, 15] on icon "Undo/Redo" at bounding box center [244, 18] width 7 height 8
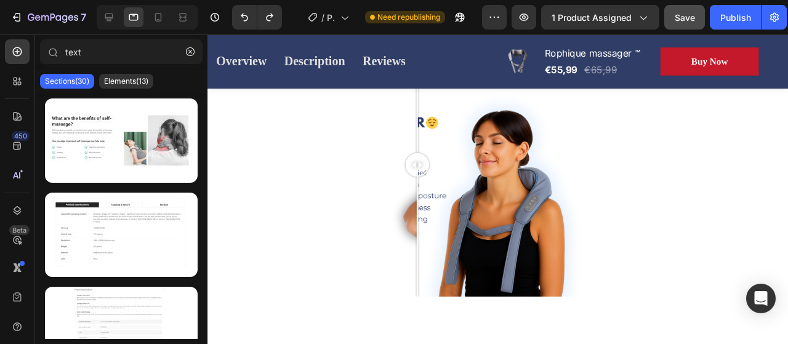
scroll to position [1393, 0]
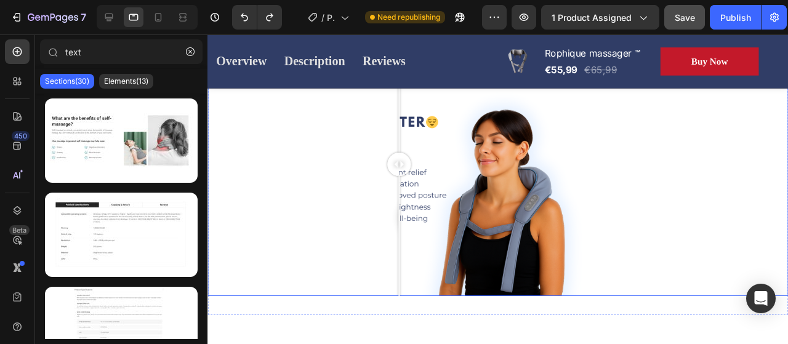
drag, startPoint x: 426, startPoint y: 168, endPoint x: 404, endPoint y: 161, distance: 23.2
click at [404, 161] on div at bounding box center [408, 171] width 25 height 25
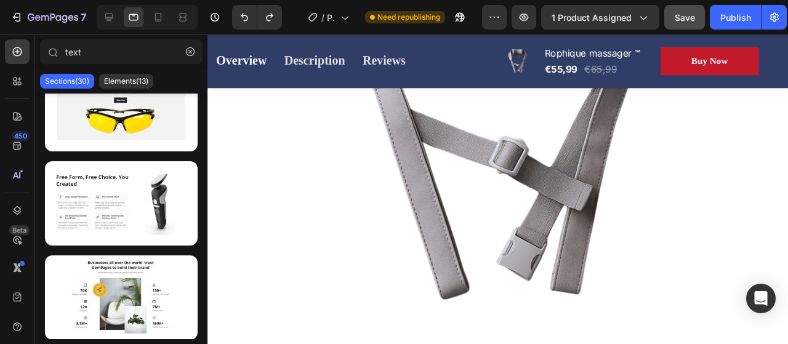
scroll to position [3234, 0]
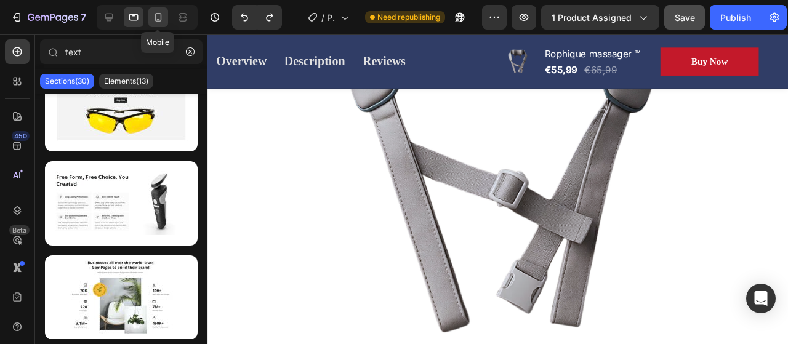
click at [161, 11] on icon at bounding box center [158, 17] width 12 height 12
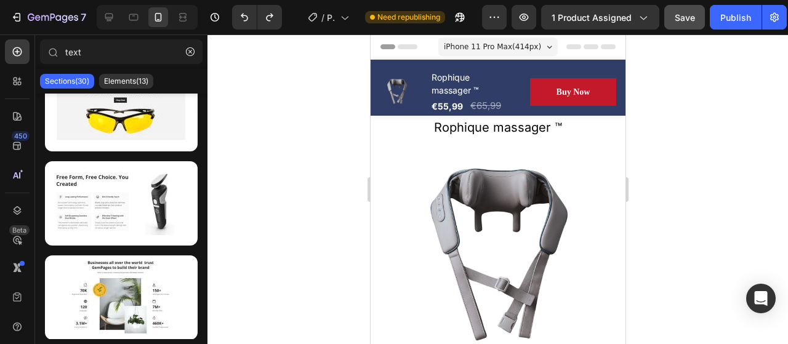
click at [674, 12] on span "Save" at bounding box center [684, 17] width 20 height 10
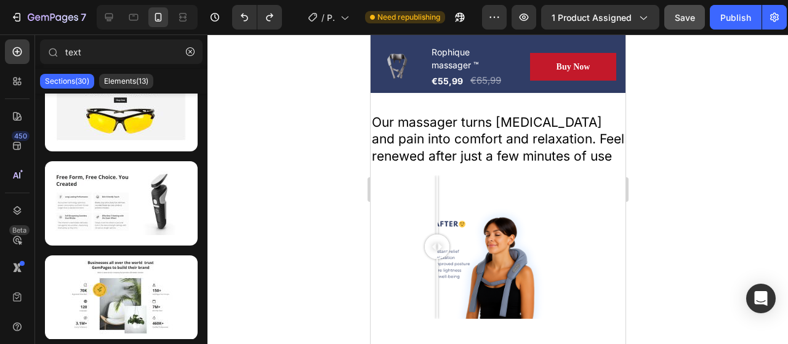
scroll to position [1349, 0]
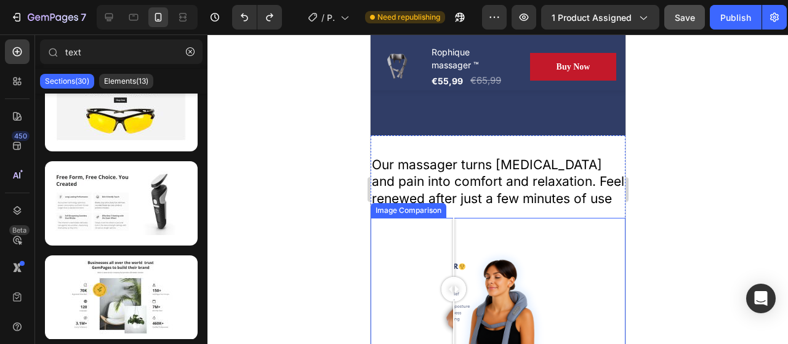
drag, startPoint x: 436, startPoint y: 284, endPoint x: 449, endPoint y: 292, distance: 15.4
click at [449, 292] on div at bounding box center [453, 289] width 25 height 25
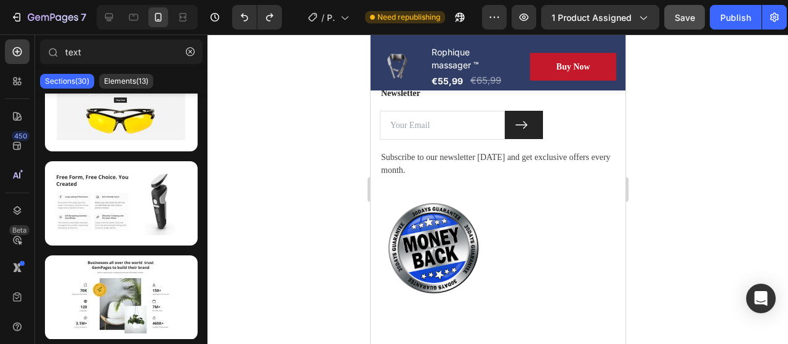
scroll to position [4893, 0]
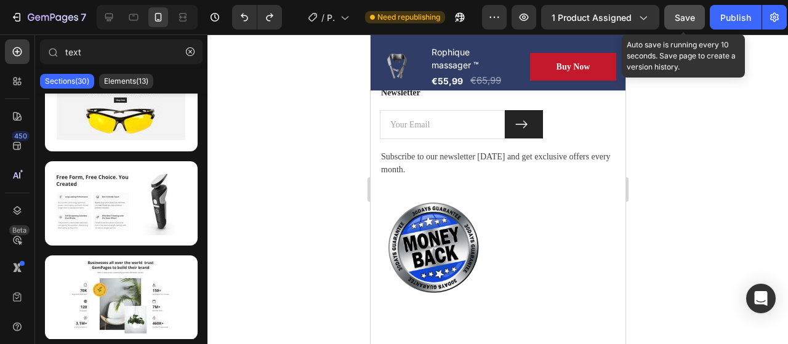
click at [691, 26] on button "Save" at bounding box center [684, 17] width 41 height 25
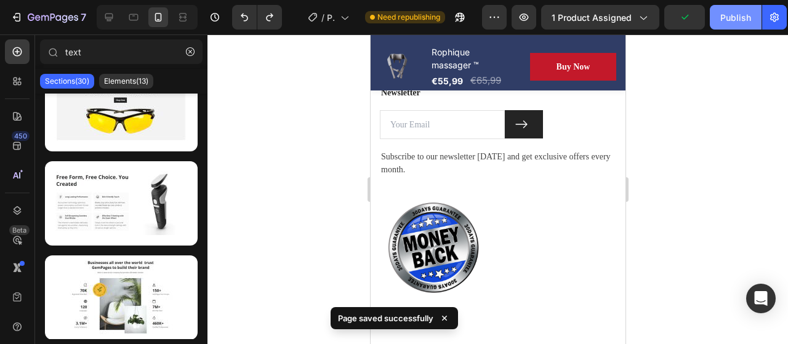
click at [726, 17] on div "Publish" at bounding box center [735, 17] width 31 height 13
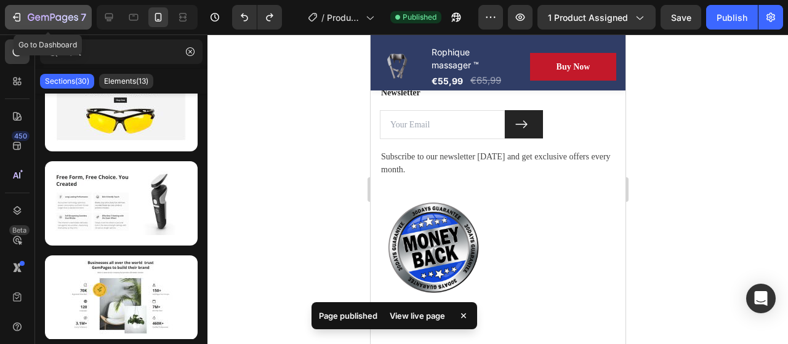
click at [12, 17] on icon "button" at bounding box center [16, 17] width 12 height 12
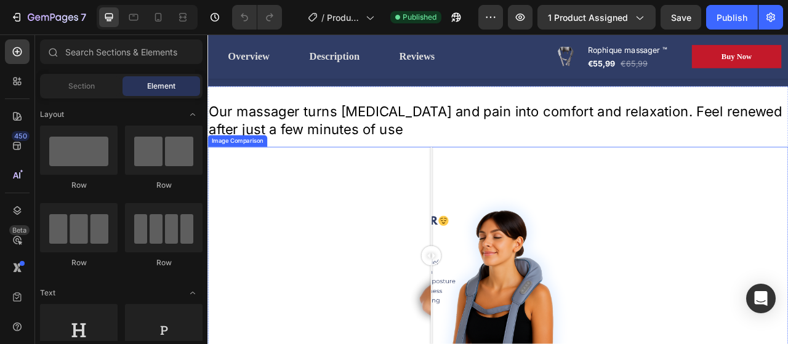
scroll to position [833, 0]
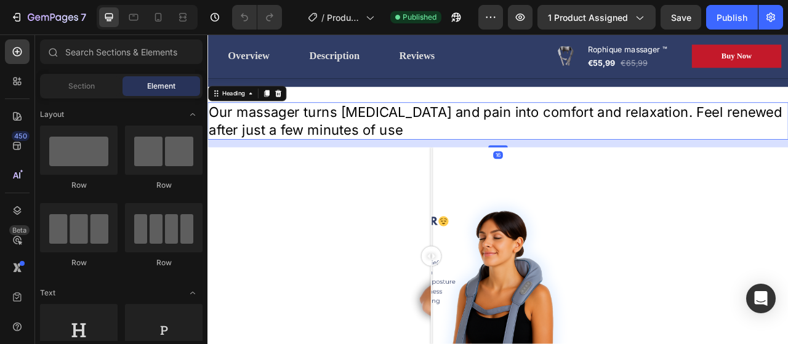
click at [429, 150] on h2 "Our massager turns [MEDICAL_DATA] and pain into comfort and relaxation. Feel re…" at bounding box center [576, 144] width 738 height 47
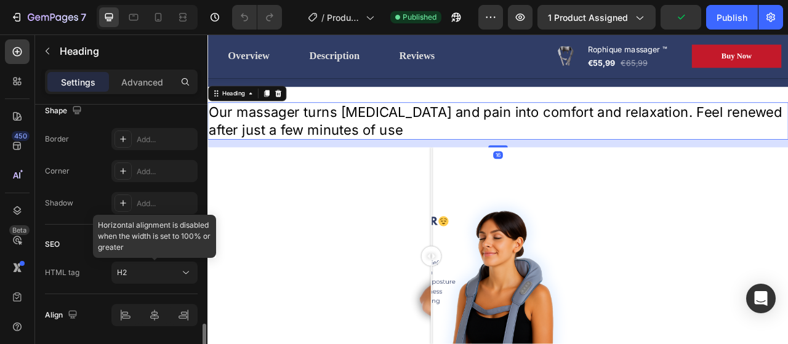
scroll to position [522, 0]
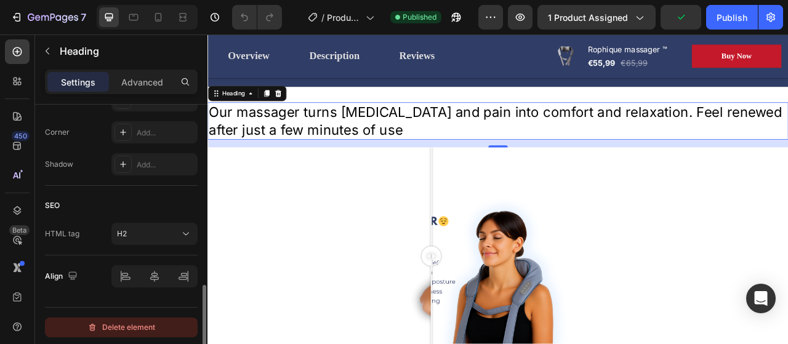
click at [138, 326] on div "Delete element" at bounding box center [121, 327] width 68 height 15
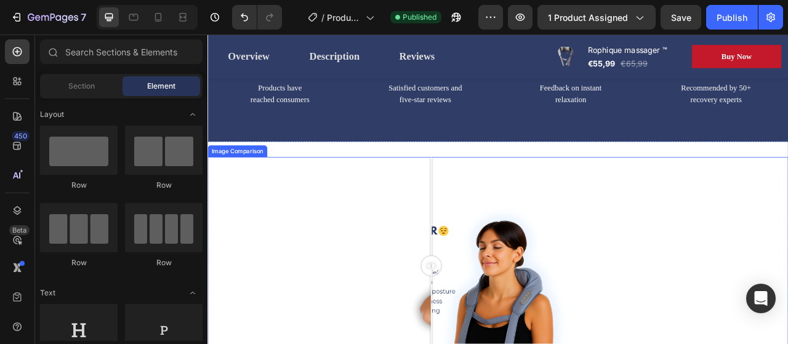
scroll to position [736, 0]
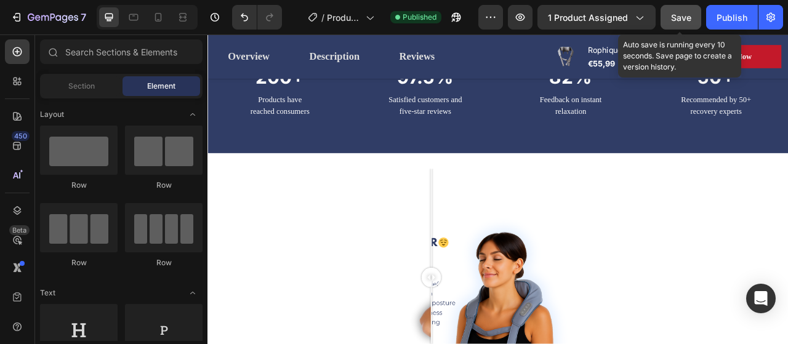
click at [688, 13] on span "Save" at bounding box center [681, 17] width 20 height 10
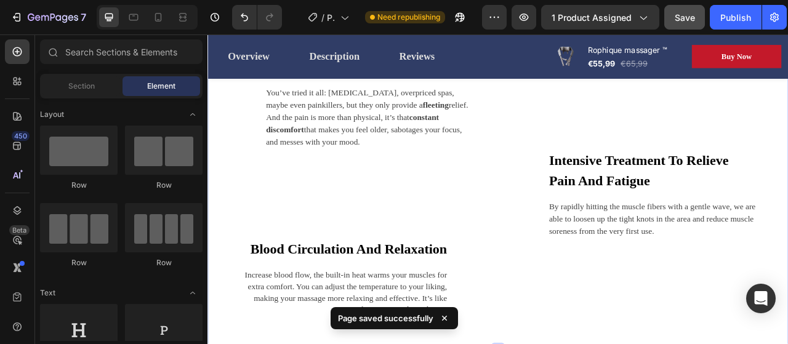
scroll to position [1349, 0]
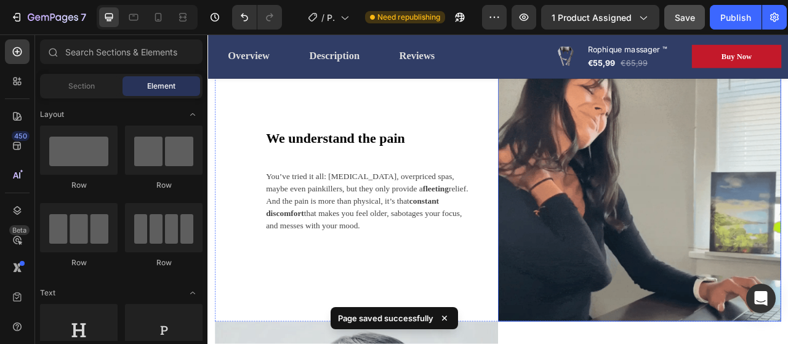
click at [718, 303] on img at bounding box center [757, 220] width 360 height 360
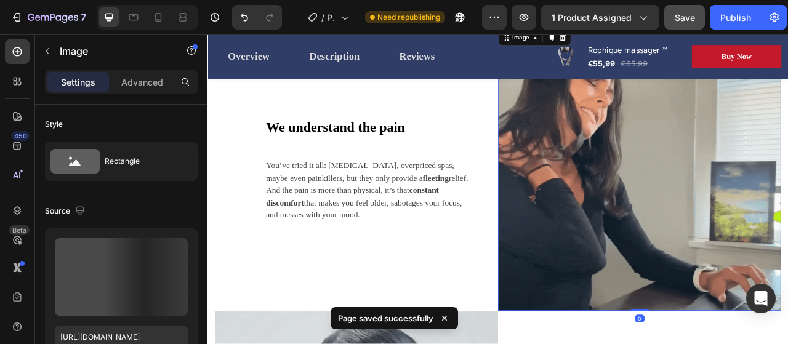
scroll to position [1402, 0]
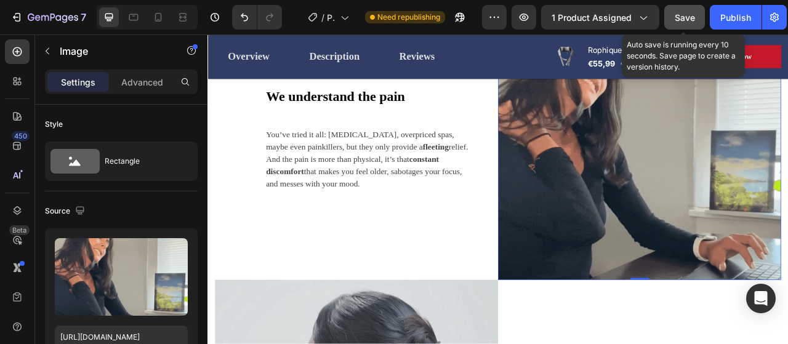
click at [679, 23] on div "Save" at bounding box center [684, 17] width 20 height 13
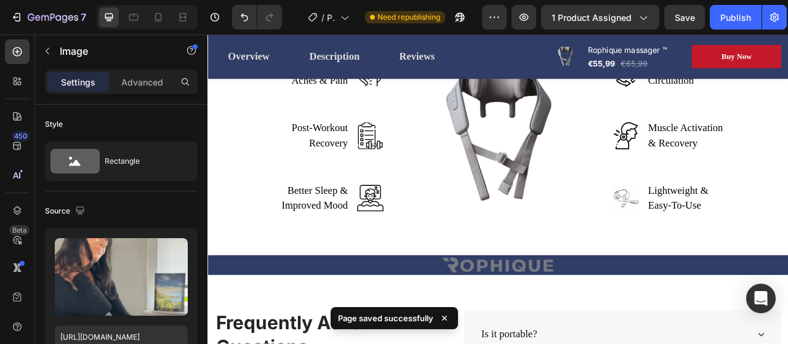
scroll to position [2575, 0]
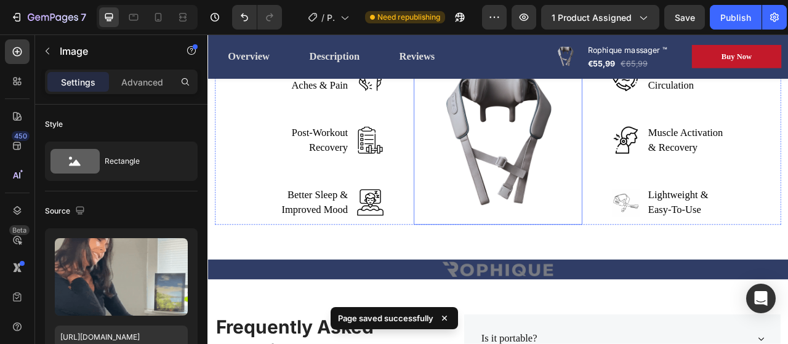
click at [577, 203] on img at bounding box center [577, 169] width 215 height 215
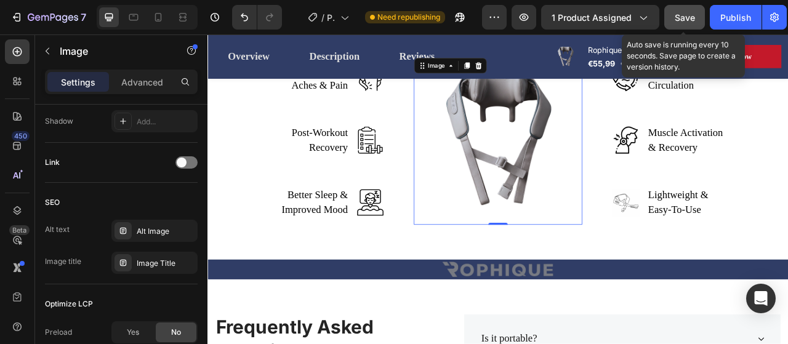
click at [692, 17] on span "Save" at bounding box center [684, 17] width 20 height 10
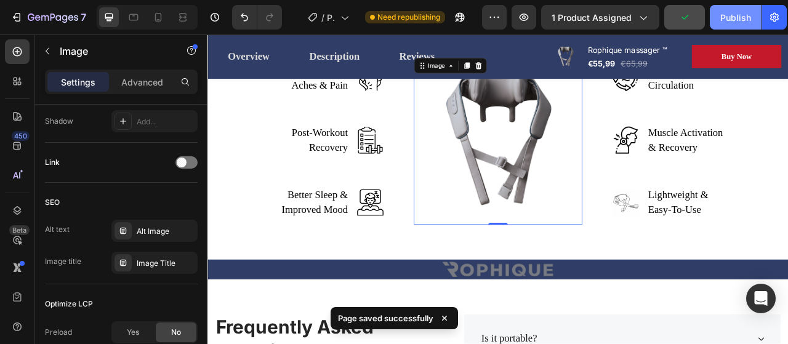
click at [726, 12] on div "Publish" at bounding box center [735, 17] width 31 height 13
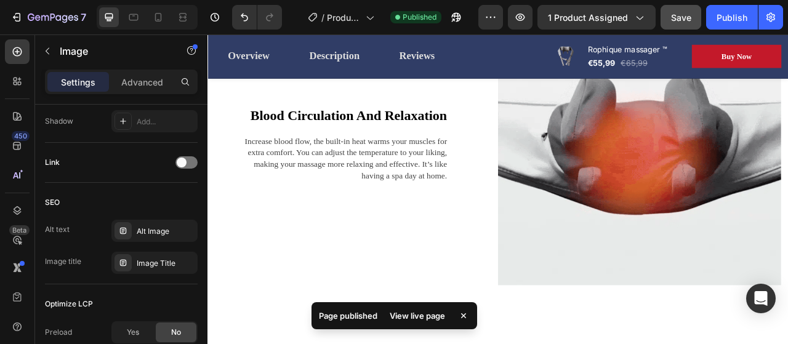
scroll to position [2115, 0]
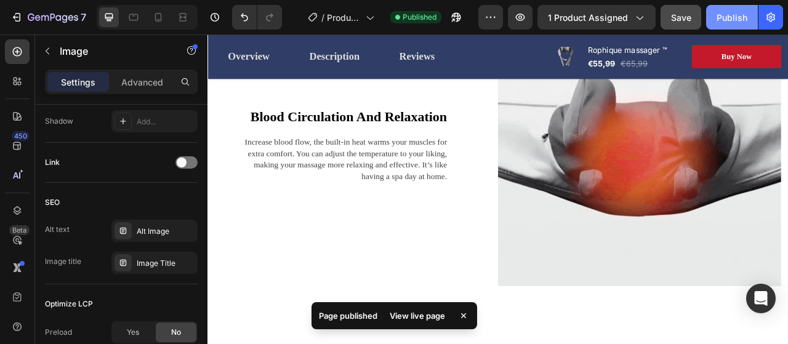
click at [735, 11] on div "Publish" at bounding box center [731, 17] width 31 height 13
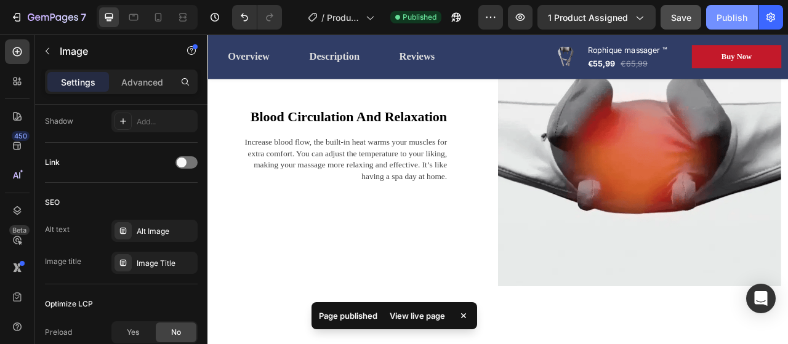
click at [734, 17] on div "Publish" at bounding box center [731, 17] width 31 height 13
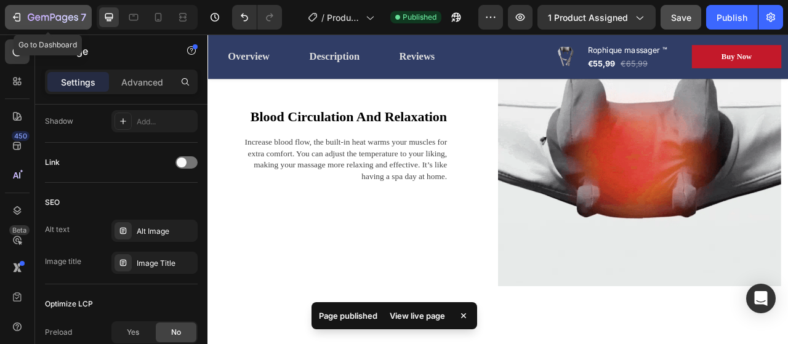
click at [28, 17] on icon "button" at bounding box center [53, 18] width 50 height 10
